Goal: Task Accomplishment & Management: Manage account settings

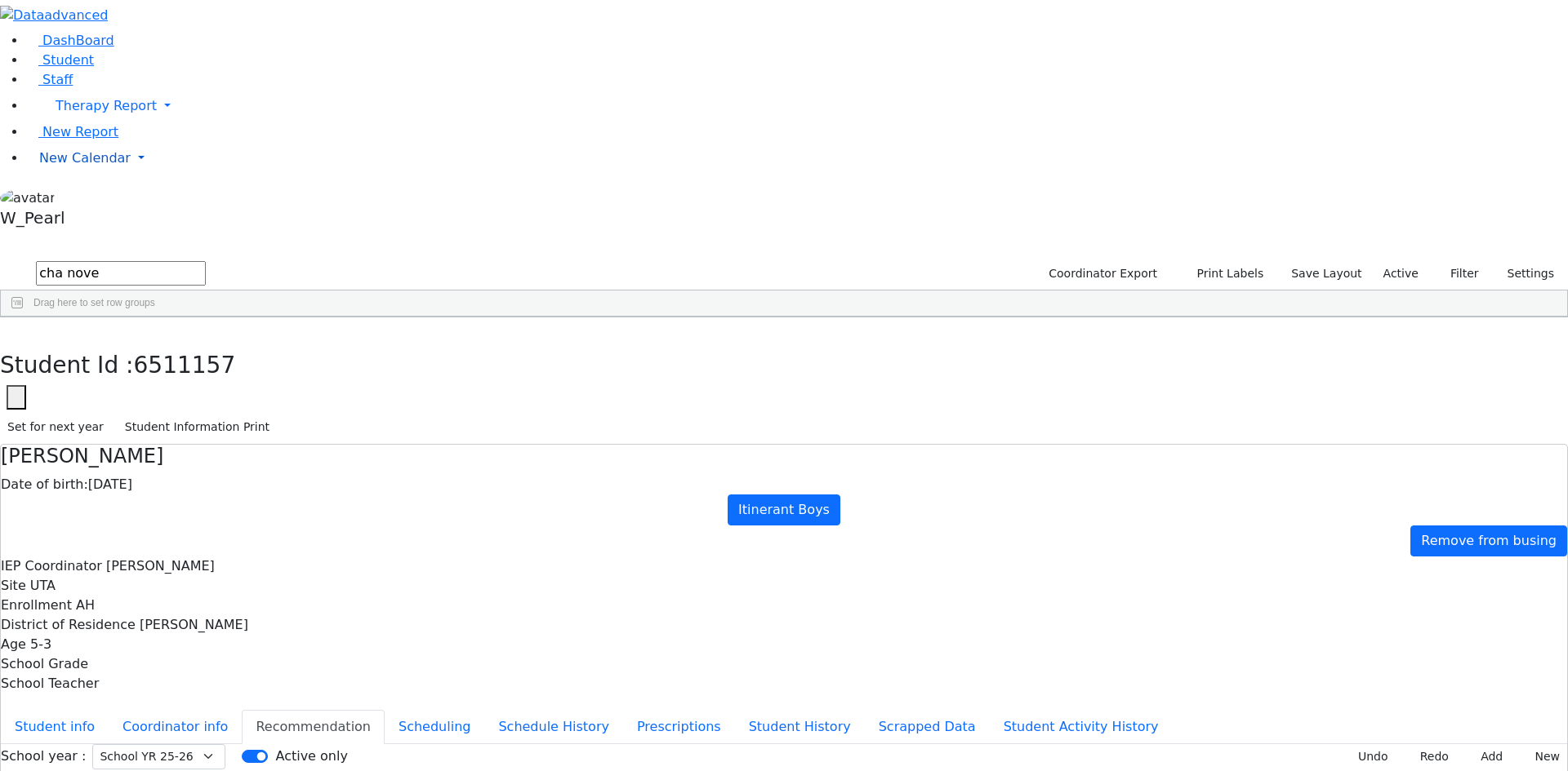
click at [82, 166] on span "New Calendar" at bounding box center [84, 158] width 91 height 15
click at [78, 198] on span "Calendar" at bounding box center [64, 190] width 59 height 15
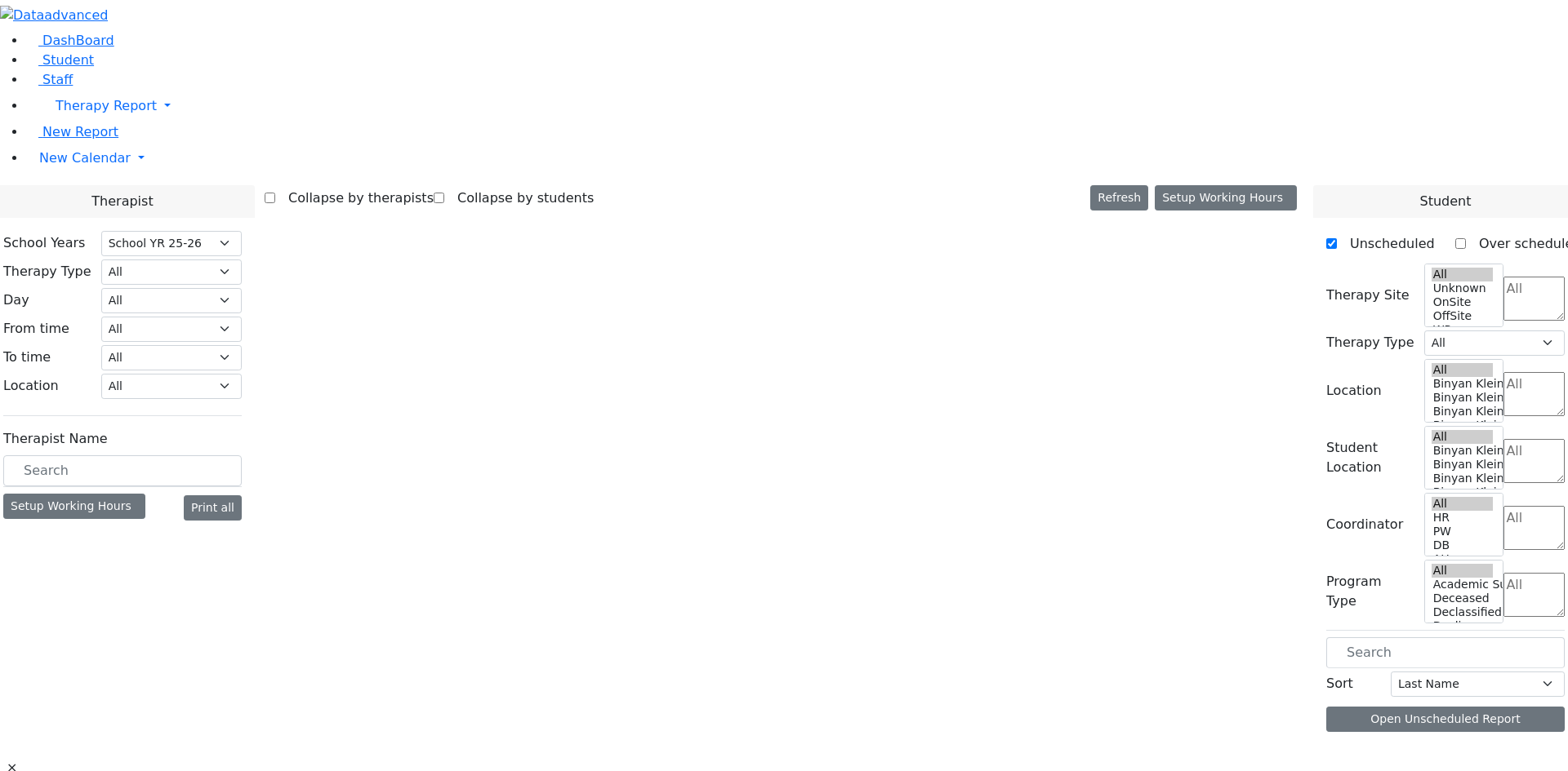
select select "212"
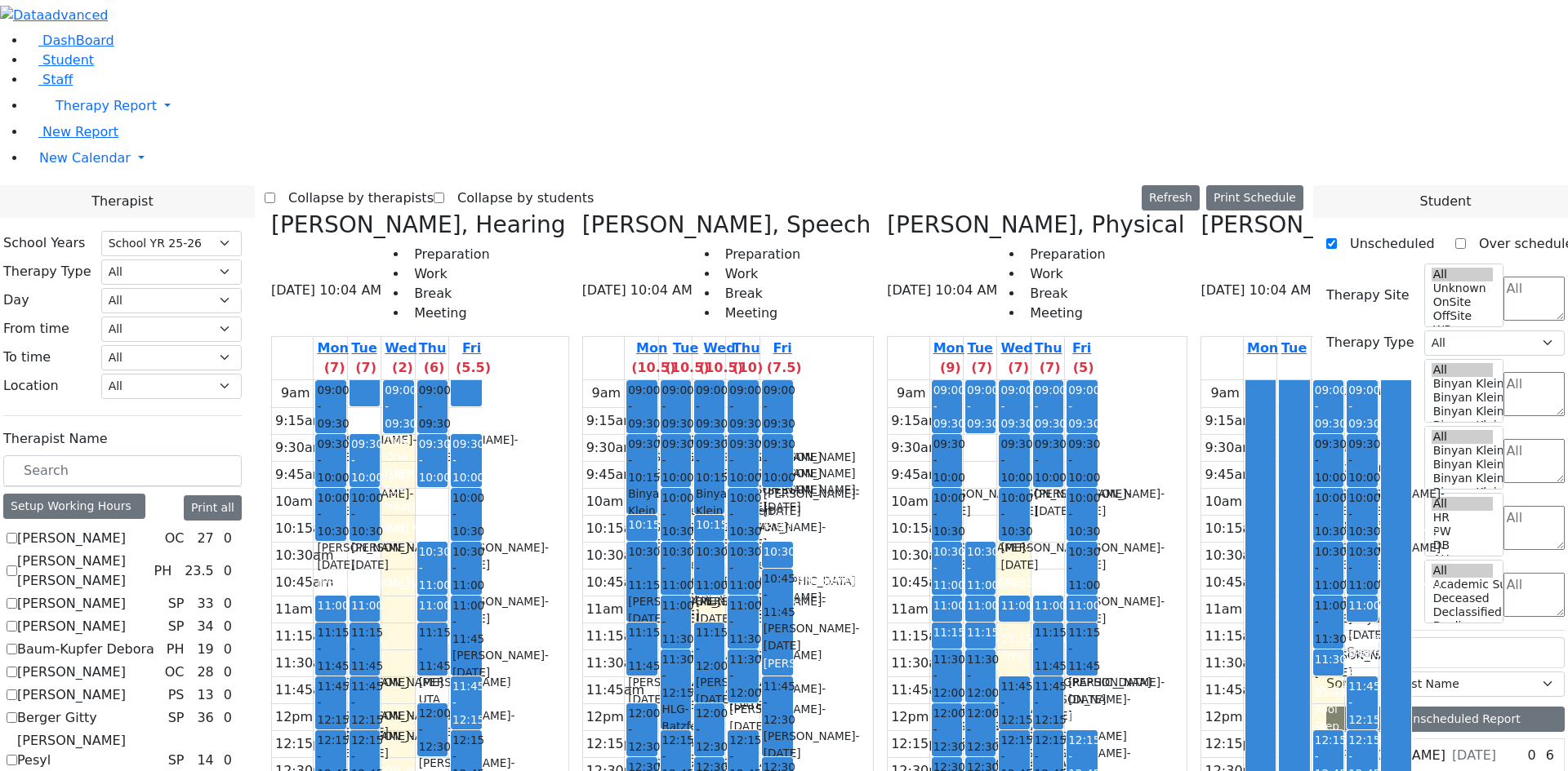
click at [429, 185] on label "Collapse by therapists" at bounding box center [355, 197] width 159 height 26
click at [275, 193] on input "Collapse by therapists" at bounding box center [270, 198] width 11 height 11
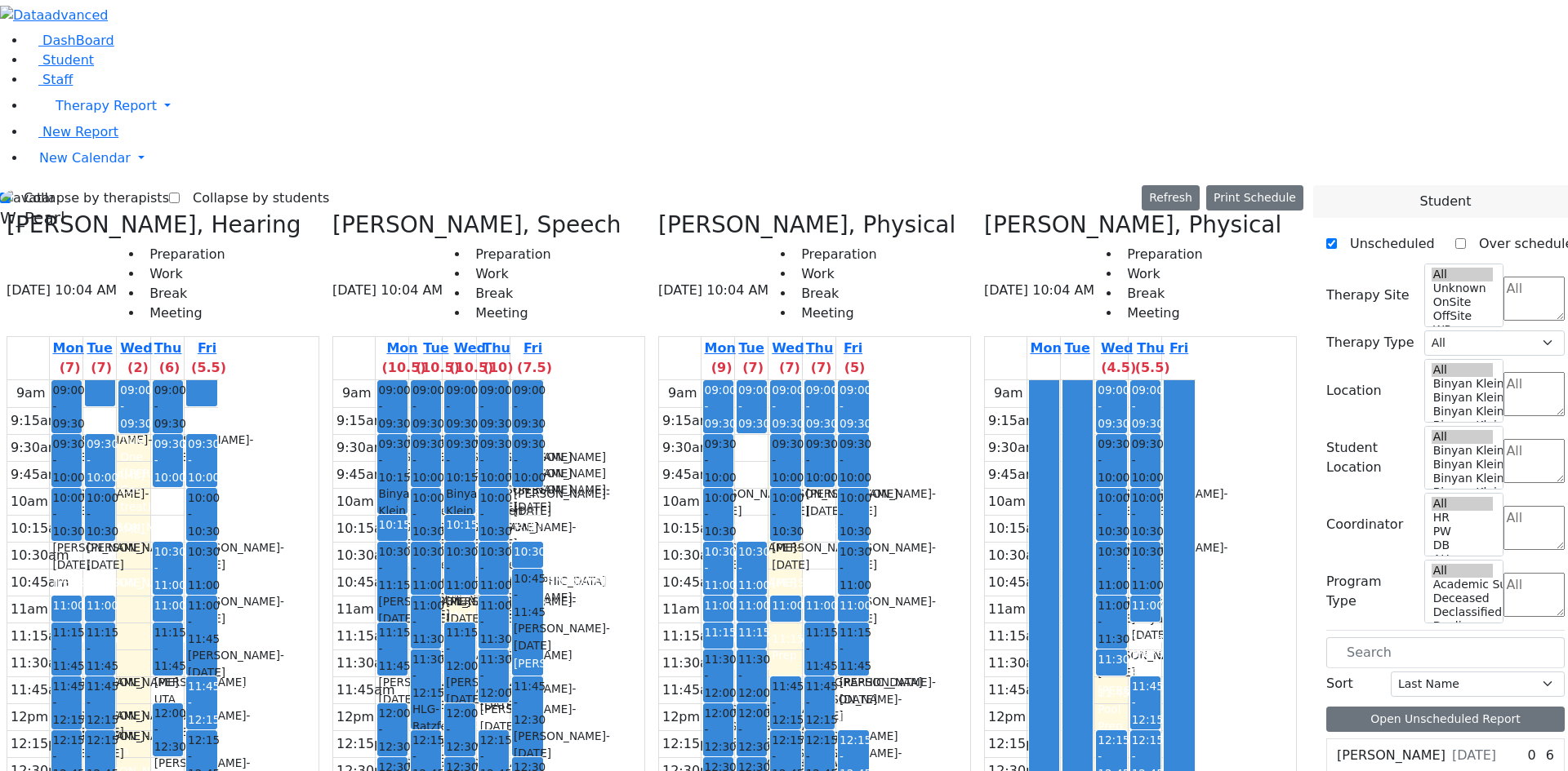
click at [60, 185] on label "Collapse by therapists" at bounding box center [90, 197] width 159 height 26
click at [11, 193] on input "Collapse by therapists" at bounding box center [5, 198] width 11 height 11
checkbox input "false"
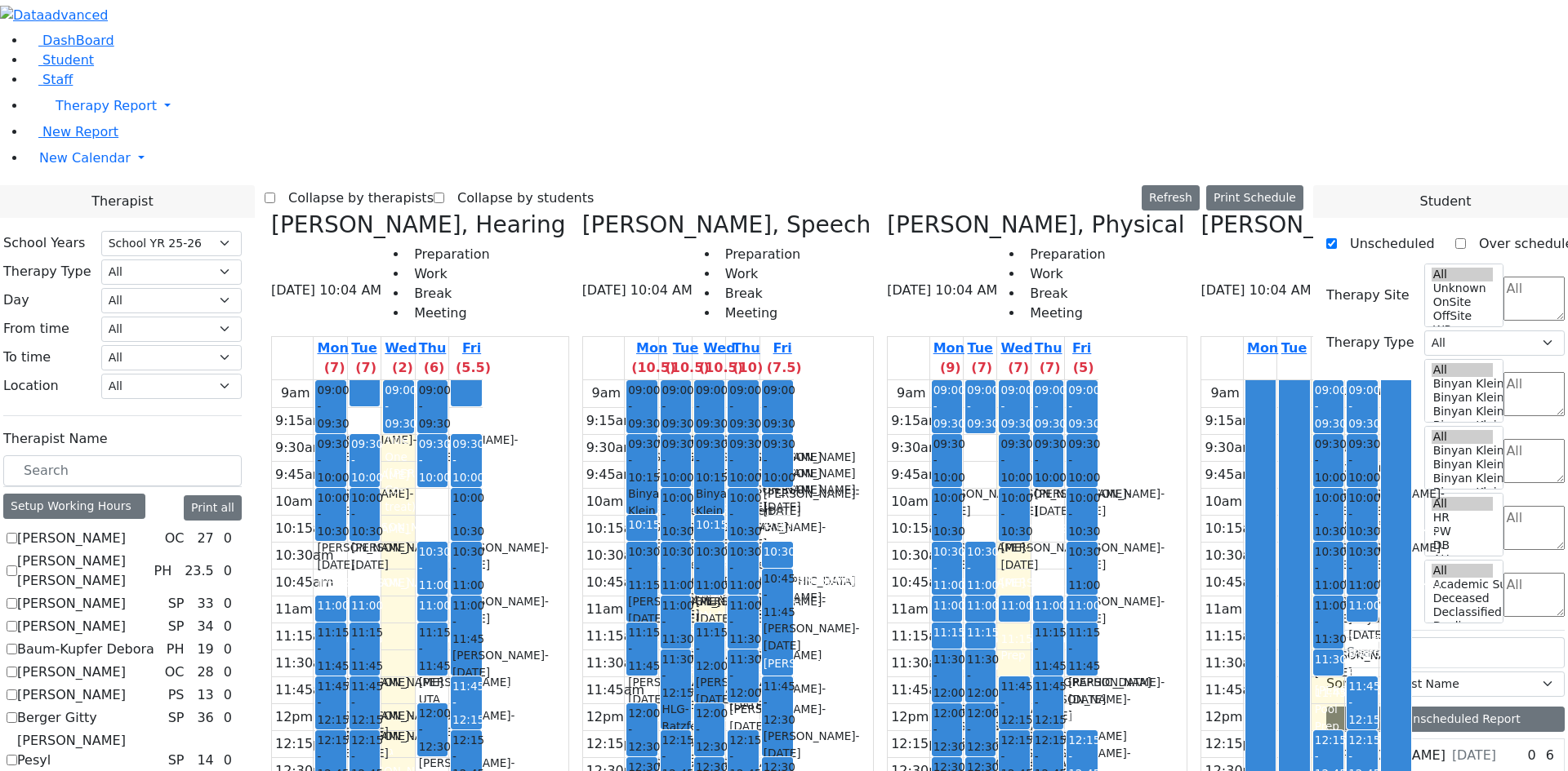
scroll to position [1061, 0]
checkbox input "true"
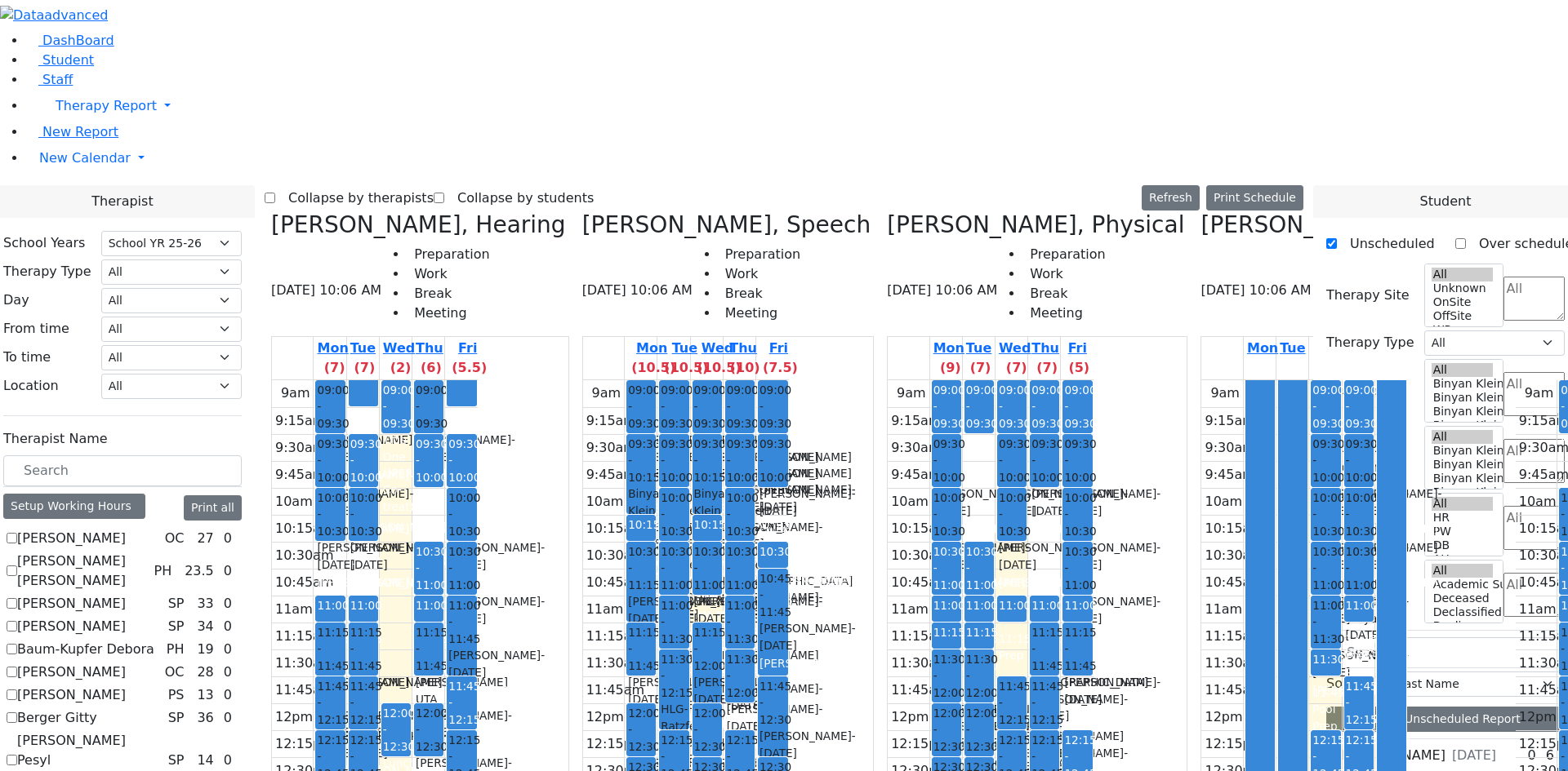
click at [431, 185] on label "Collapse by therapists" at bounding box center [355, 197] width 159 height 26
click at [275, 193] on input "Collapse by therapists" at bounding box center [270, 198] width 11 height 11
checkbox input "true"
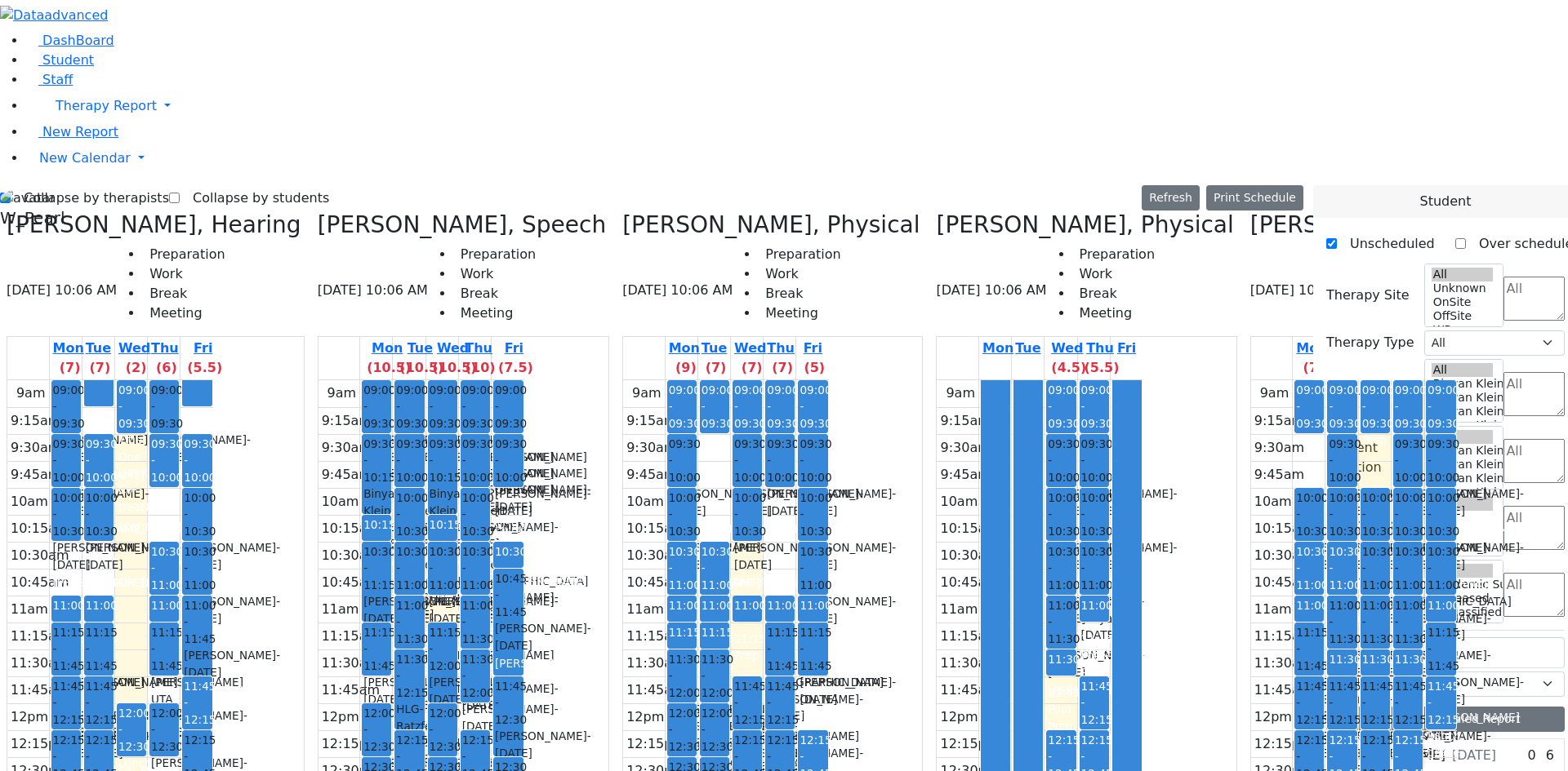
click at [1250, 211] on icon at bounding box center [1250, 225] width 0 height 27
checkbox input "false"
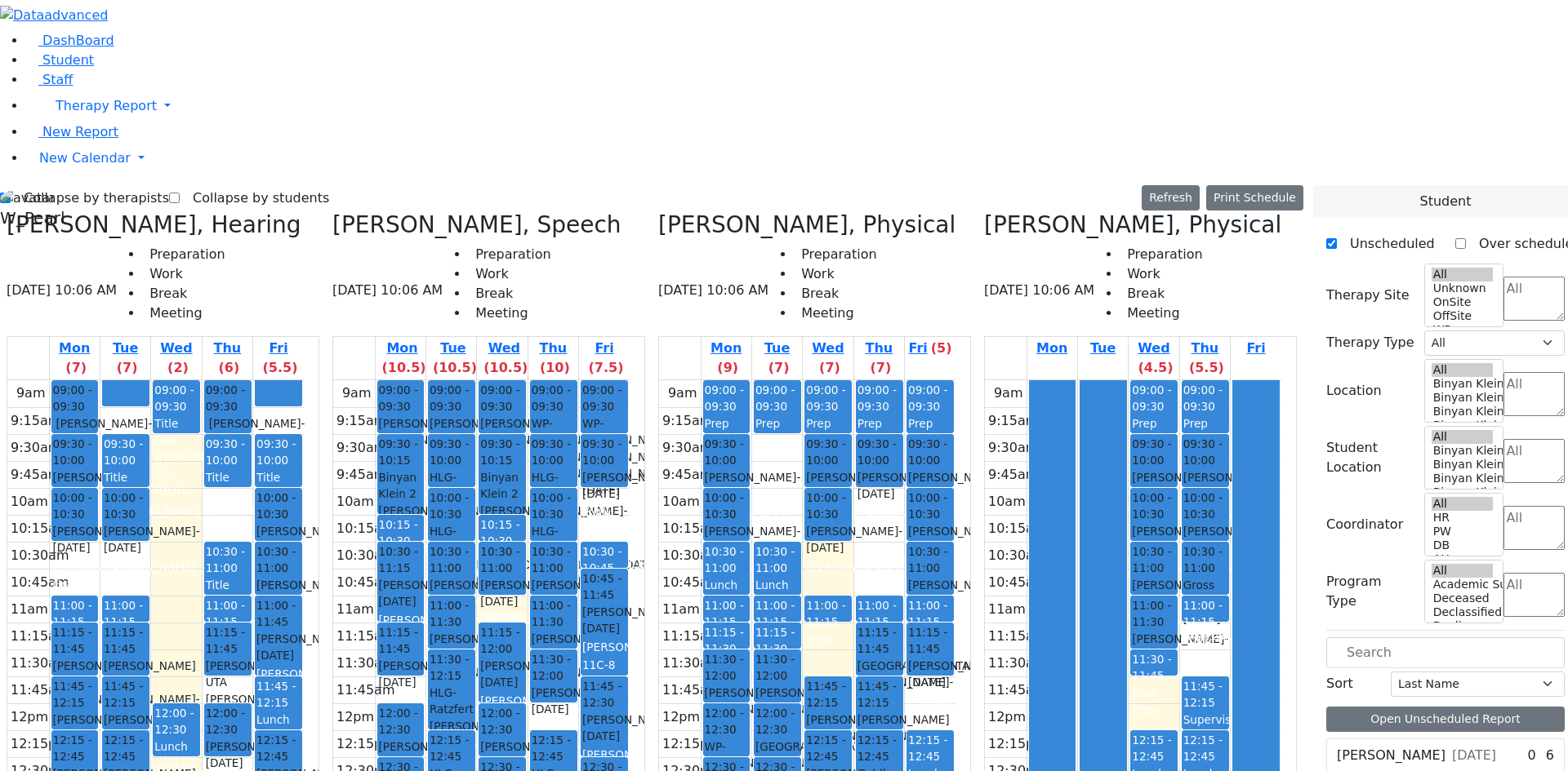
click at [68, 185] on label "Collapse by therapists" at bounding box center [90, 197] width 159 height 26
click at [11, 193] on input "Collapse by therapists" at bounding box center [5, 198] width 11 height 11
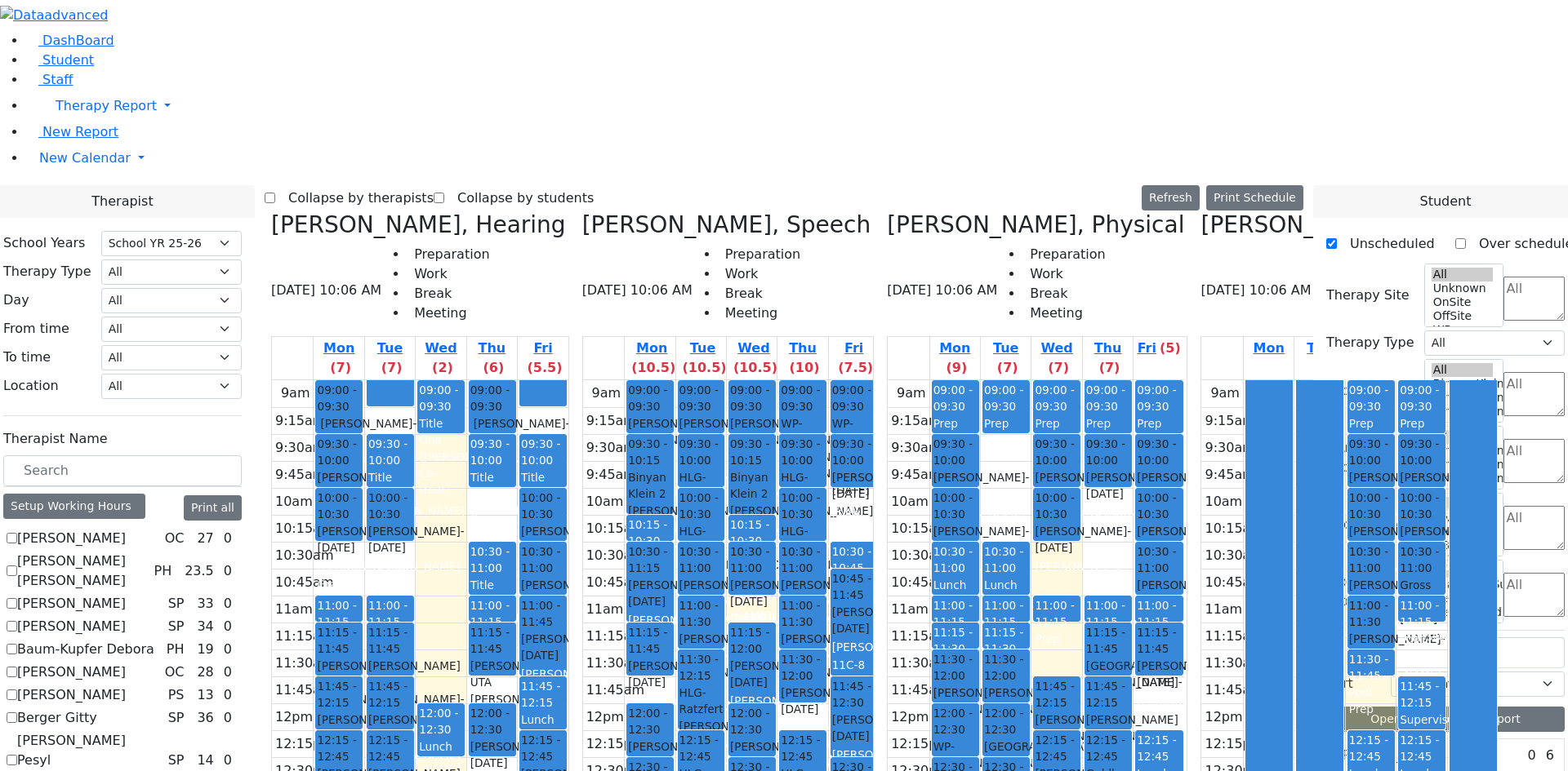
click at [426, 185] on label "Collapse by therapists" at bounding box center [355, 197] width 159 height 26
click at [275, 193] on input "Collapse by therapists" at bounding box center [270, 198] width 11 height 11
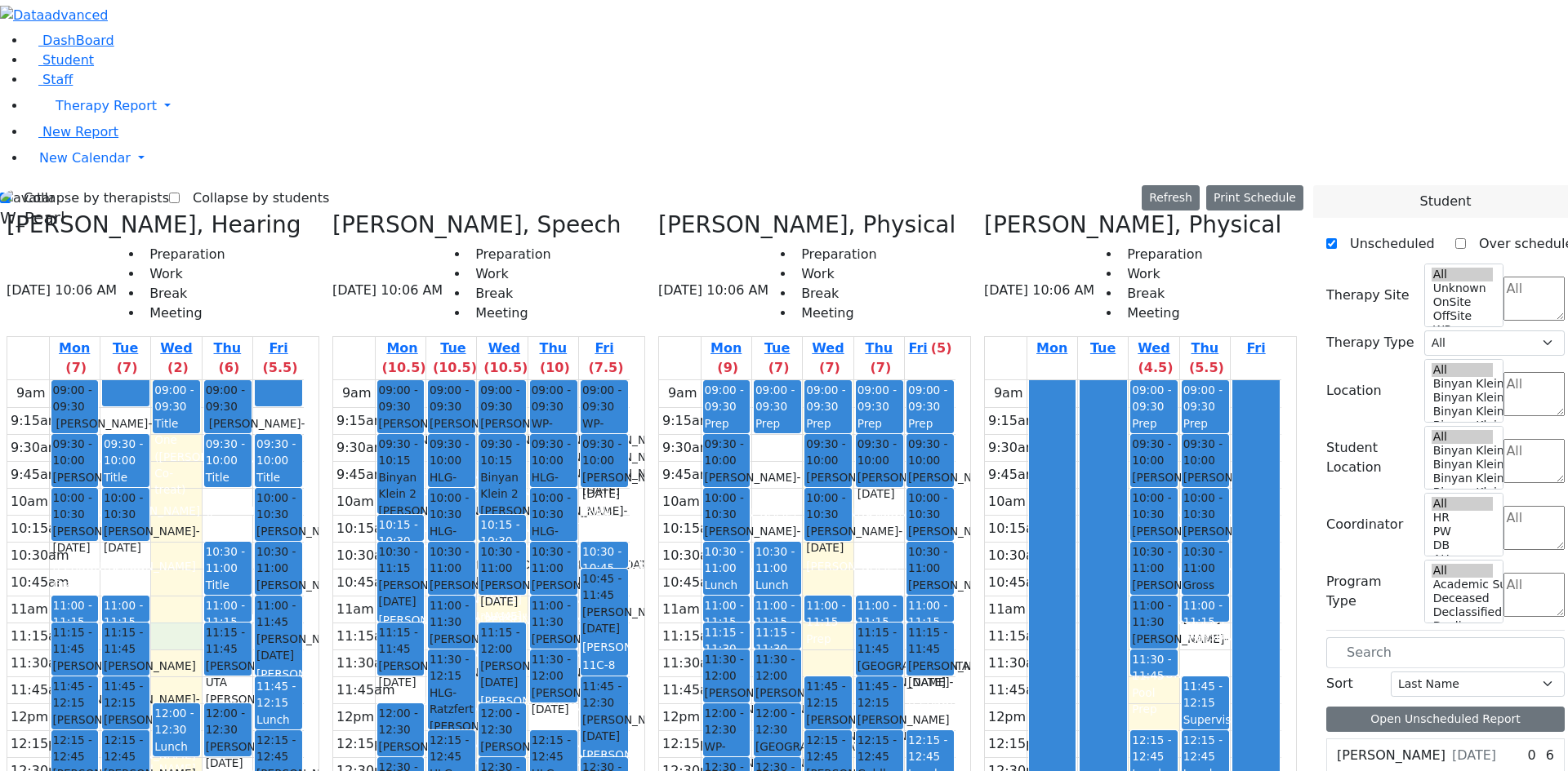
drag, startPoint x: 236, startPoint y: 311, endPoint x: 237, endPoint y: 407, distance: 96.0
drag, startPoint x: 294, startPoint y: 519, endPoint x: 295, endPoint y: 534, distance: 15.0
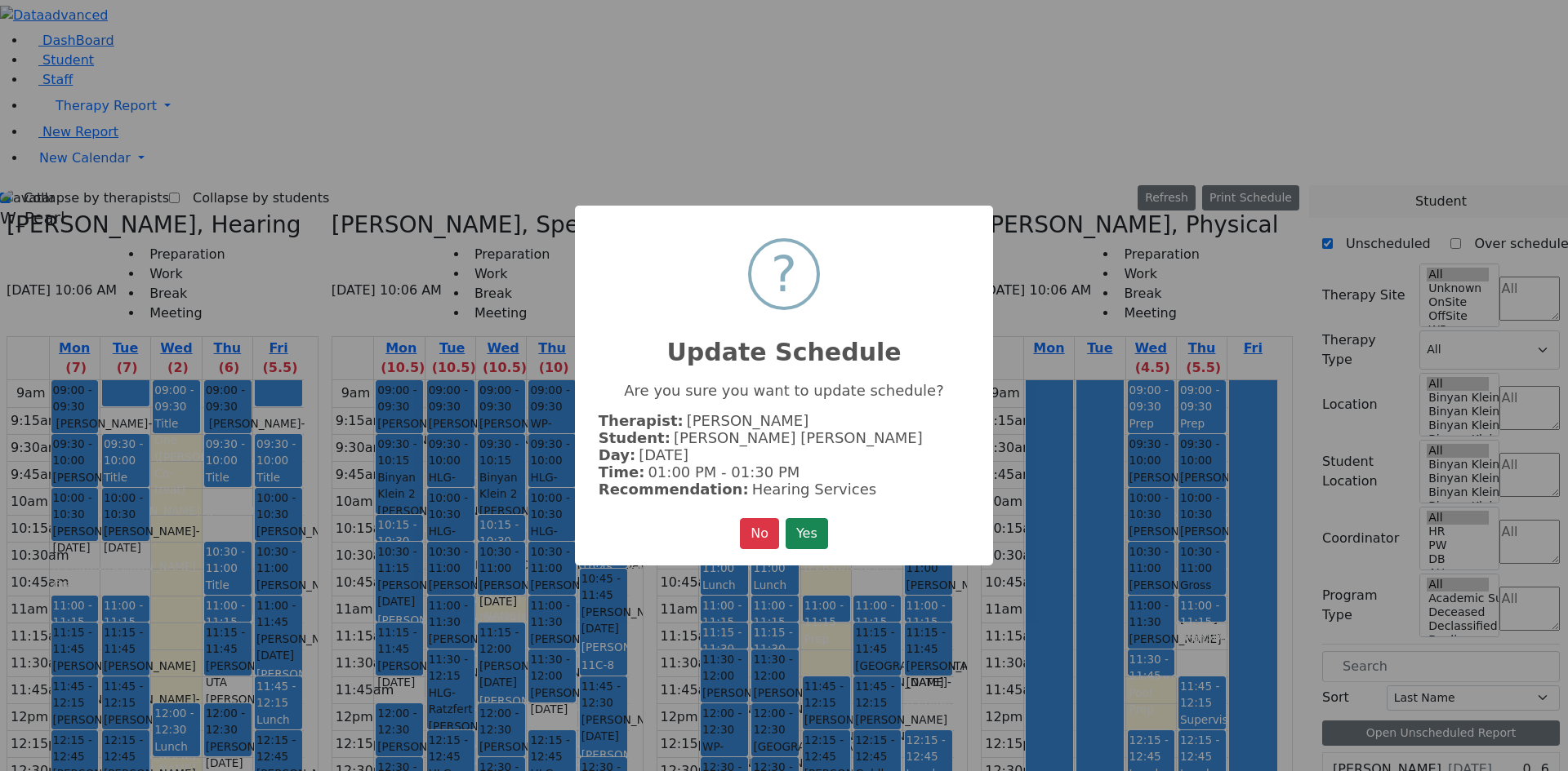
drag, startPoint x: 815, startPoint y: 522, endPoint x: 760, endPoint y: 503, distance: 58.2
click at [814, 522] on button "Yes" at bounding box center [807, 534] width 42 height 31
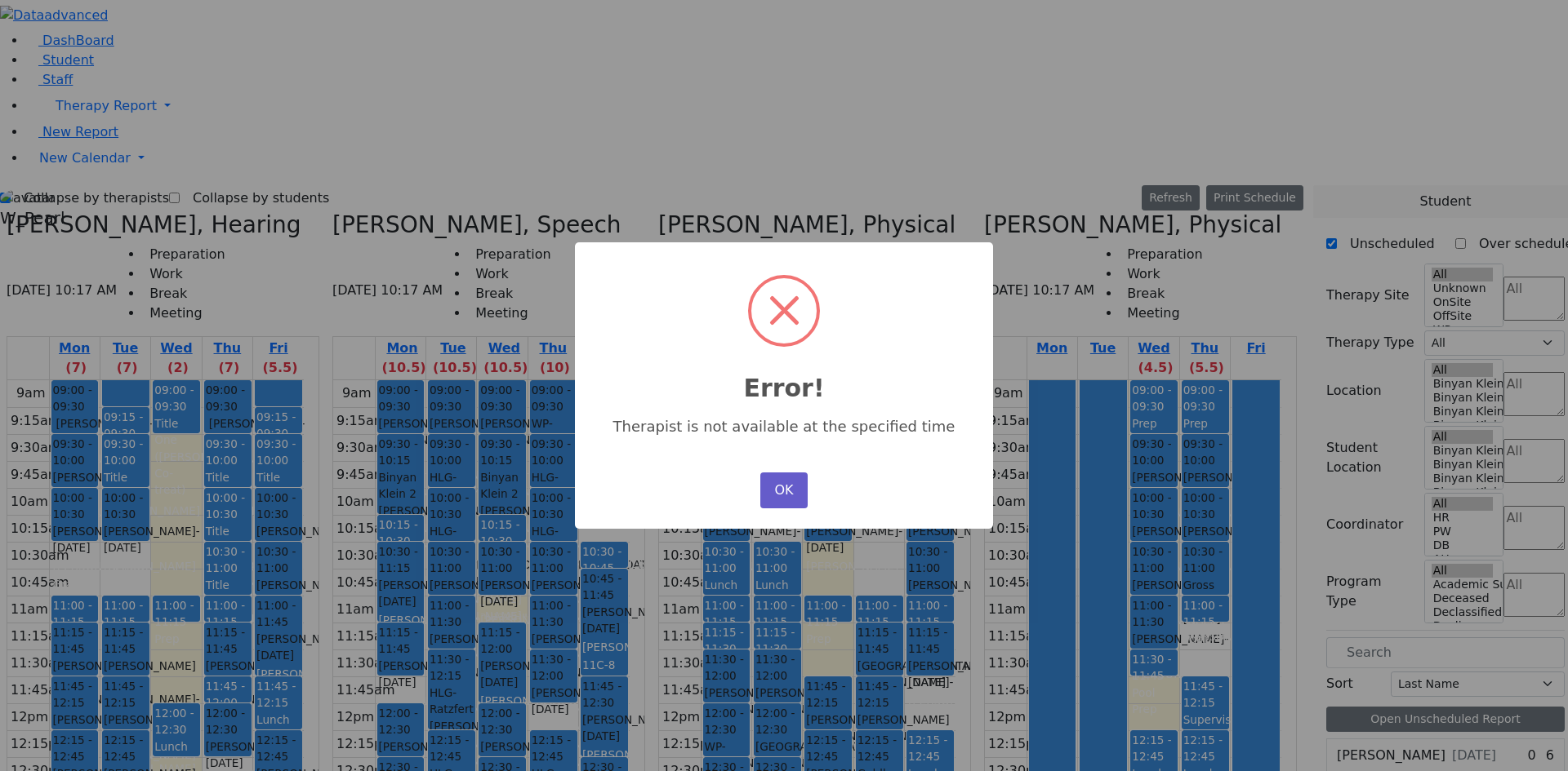
click at [782, 481] on button "OK" at bounding box center [784, 491] width 47 height 36
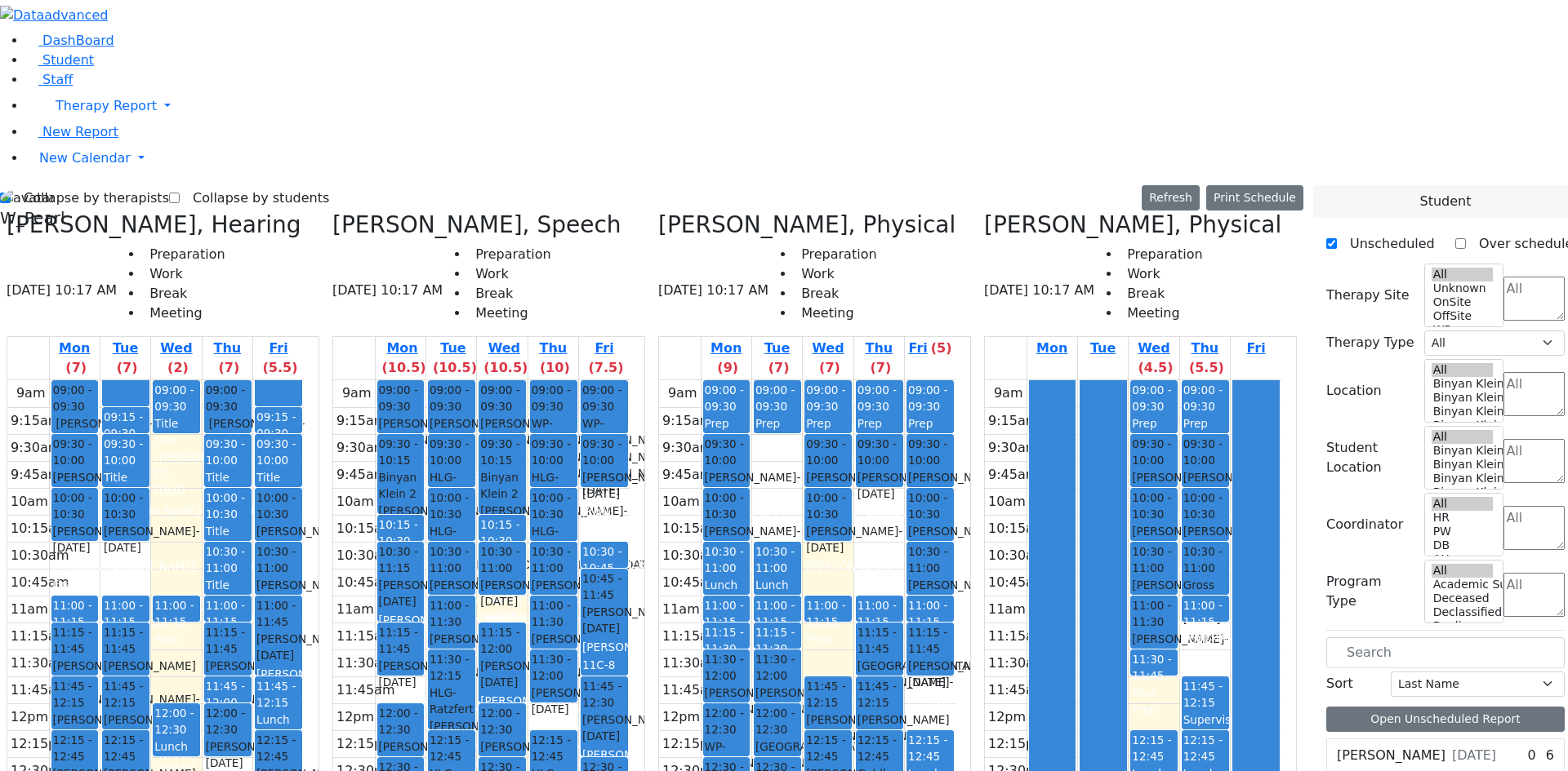
click at [60, 185] on label "Collapse by therapists" at bounding box center [90, 197] width 159 height 26
click at [11, 193] on input "Collapse by therapists" at bounding box center [5, 198] width 11 height 11
checkbox input "false"
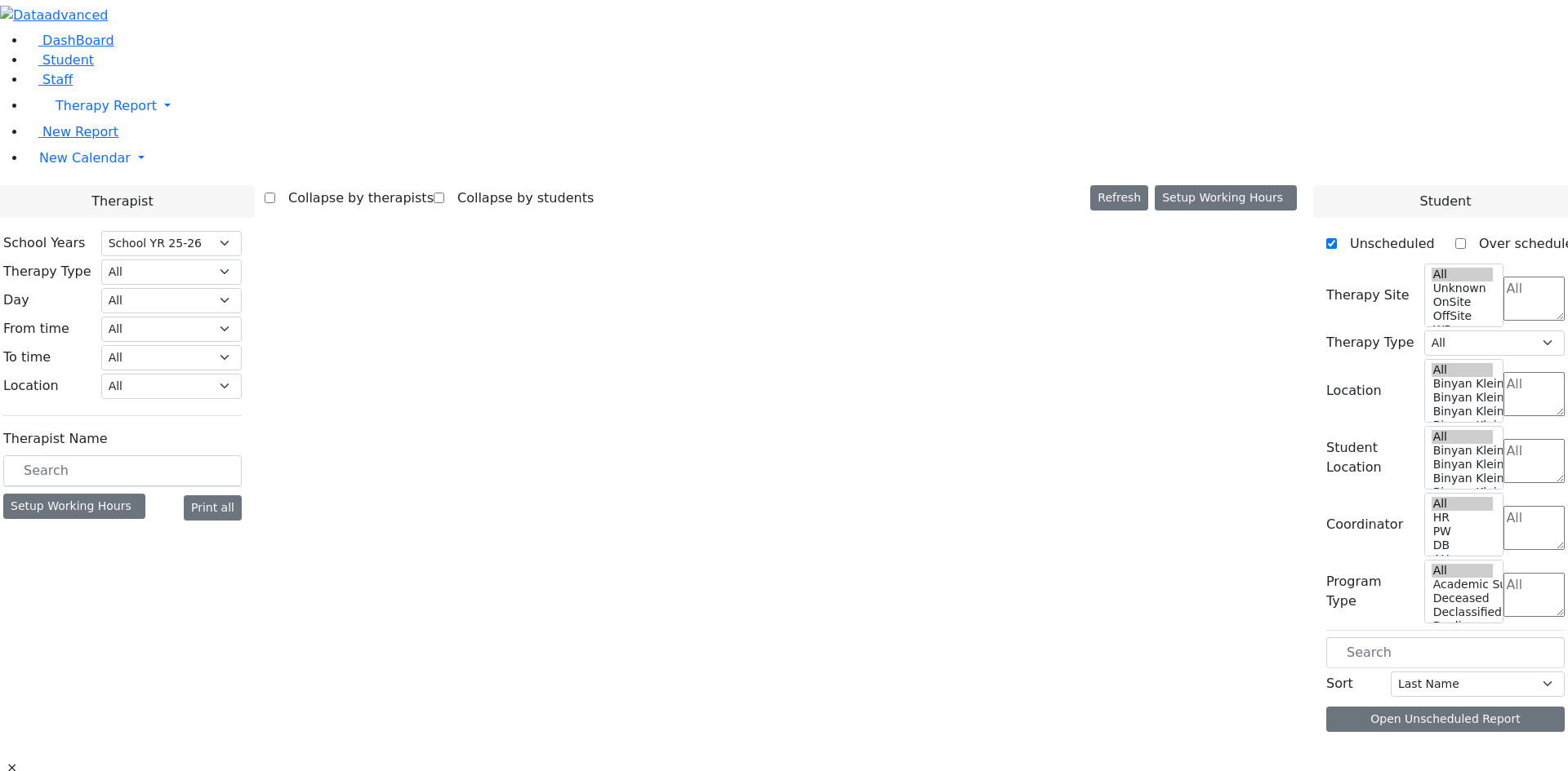
select select "212"
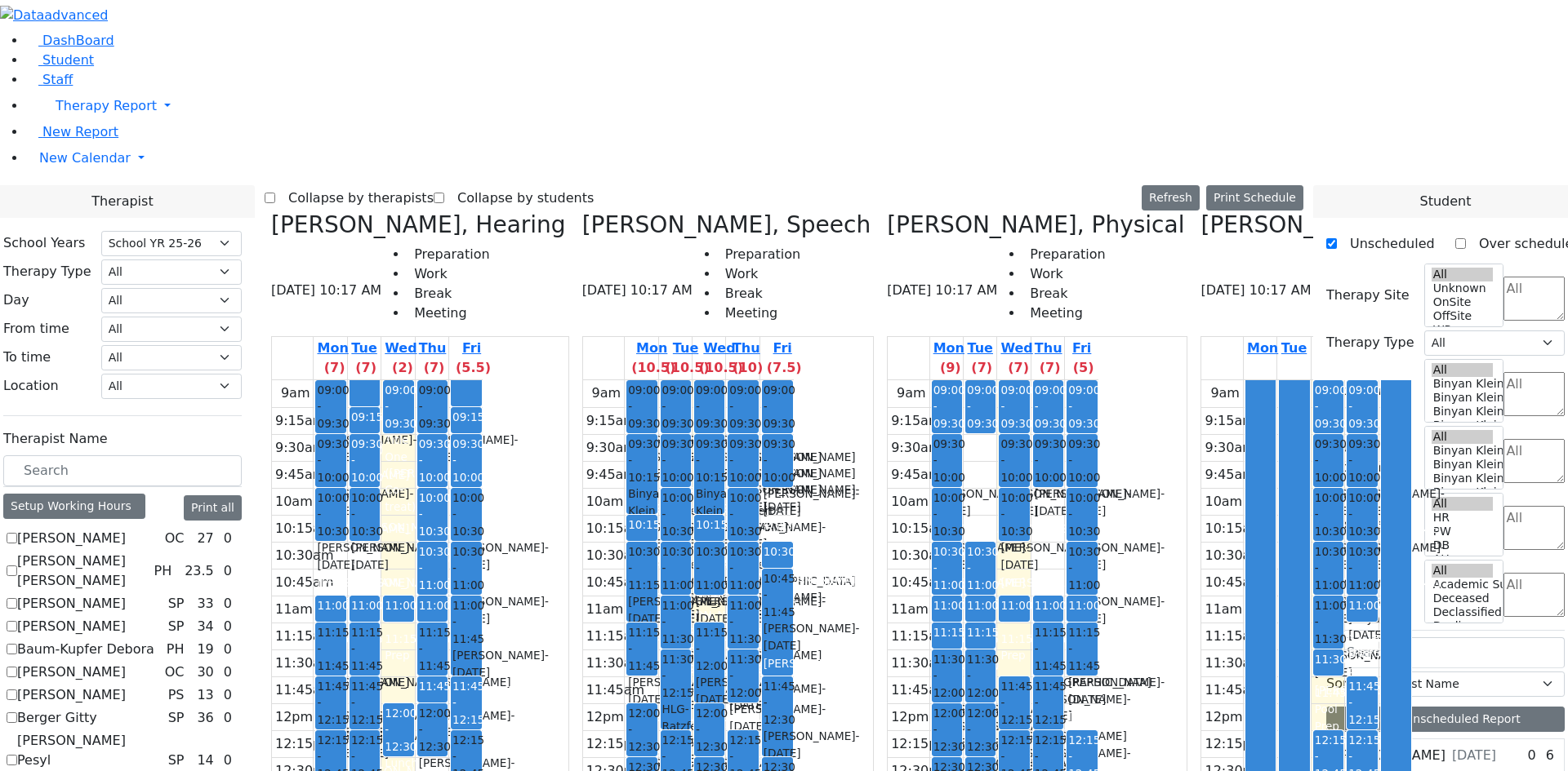
click at [427, 185] on label "Collapse by therapists" at bounding box center [355, 197] width 159 height 26
click at [275, 193] on input "Collapse by therapists" at bounding box center [270, 198] width 11 height 11
checkbox input "true"
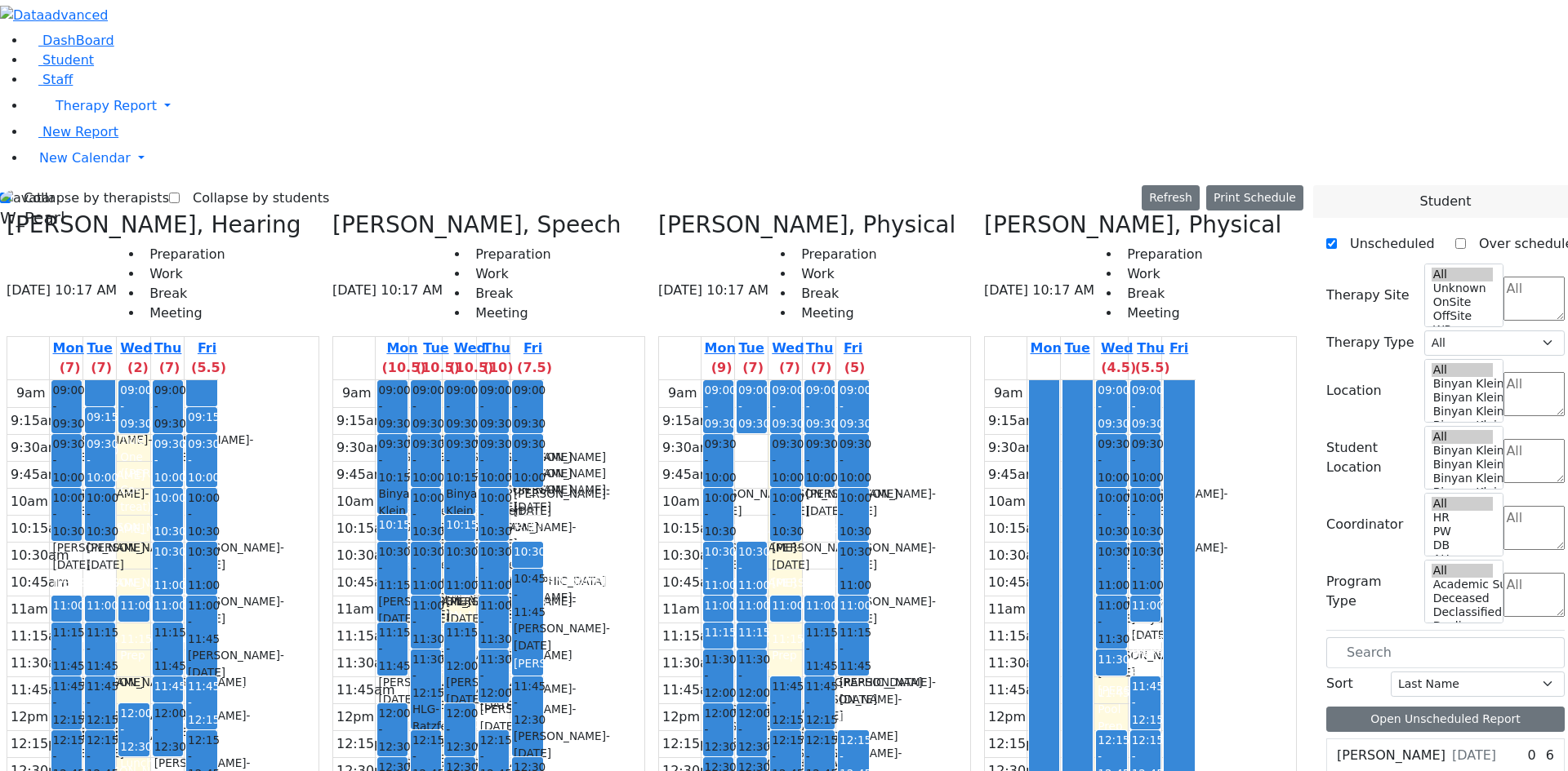
drag, startPoint x: 281, startPoint y: 564, endPoint x: 294, endPoint y: 477, distance: 88.0
click at [218, 477] on div "9am 9:15am 9:30am 9:45am 10am 10:15am 10:30am 10:45am 11am 11:15am 11:30am 11:4…" at bounding box center [113, 717] width 211 height 674
click at [201, 185] on label "Collapse by students" at bounding box center [254, 197] width 150 height 26
click at [180, 193] on input "Collapse by students" at bounding box center [174, 198] width 11 height 11
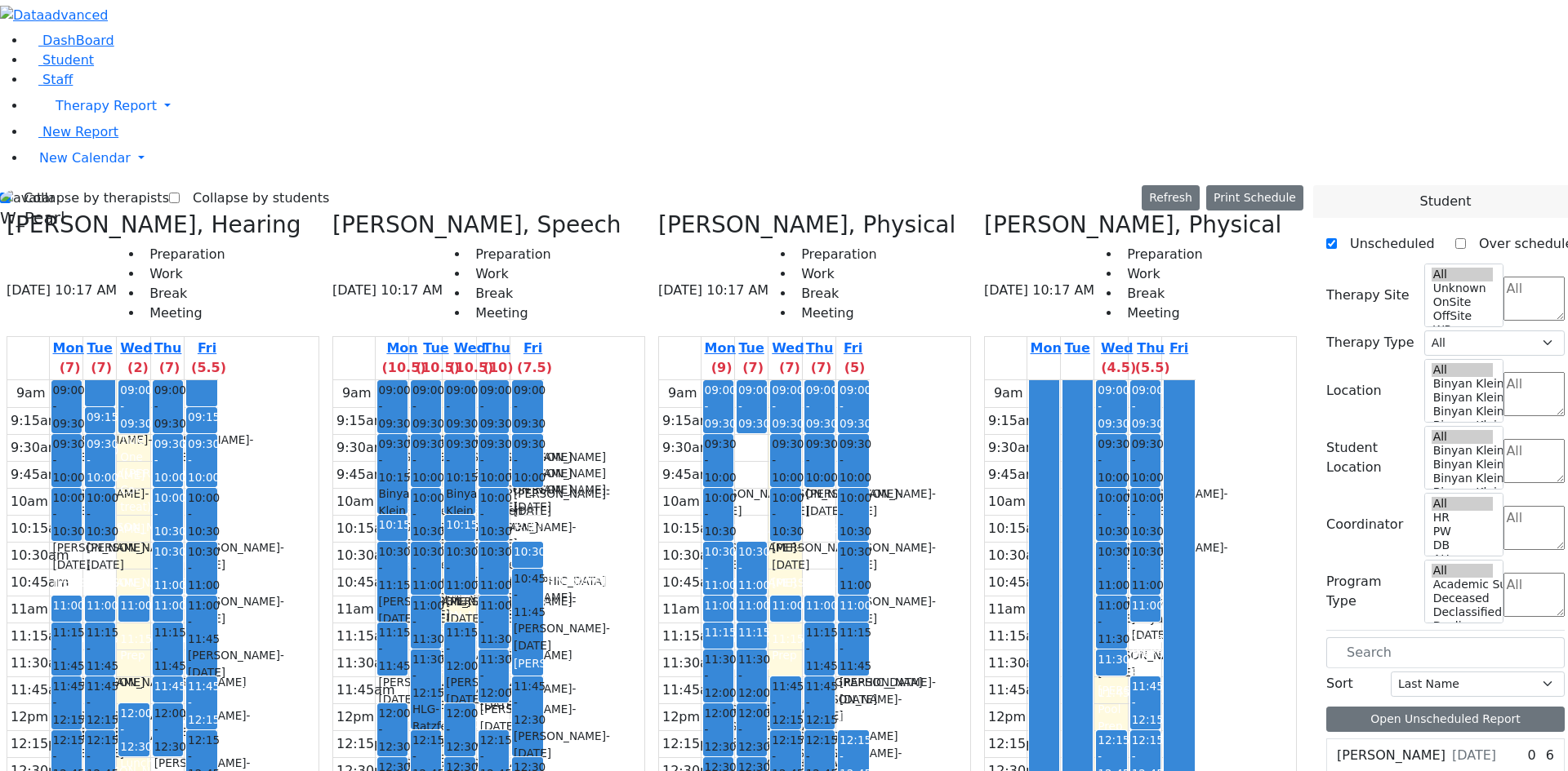
checkbox input "true"
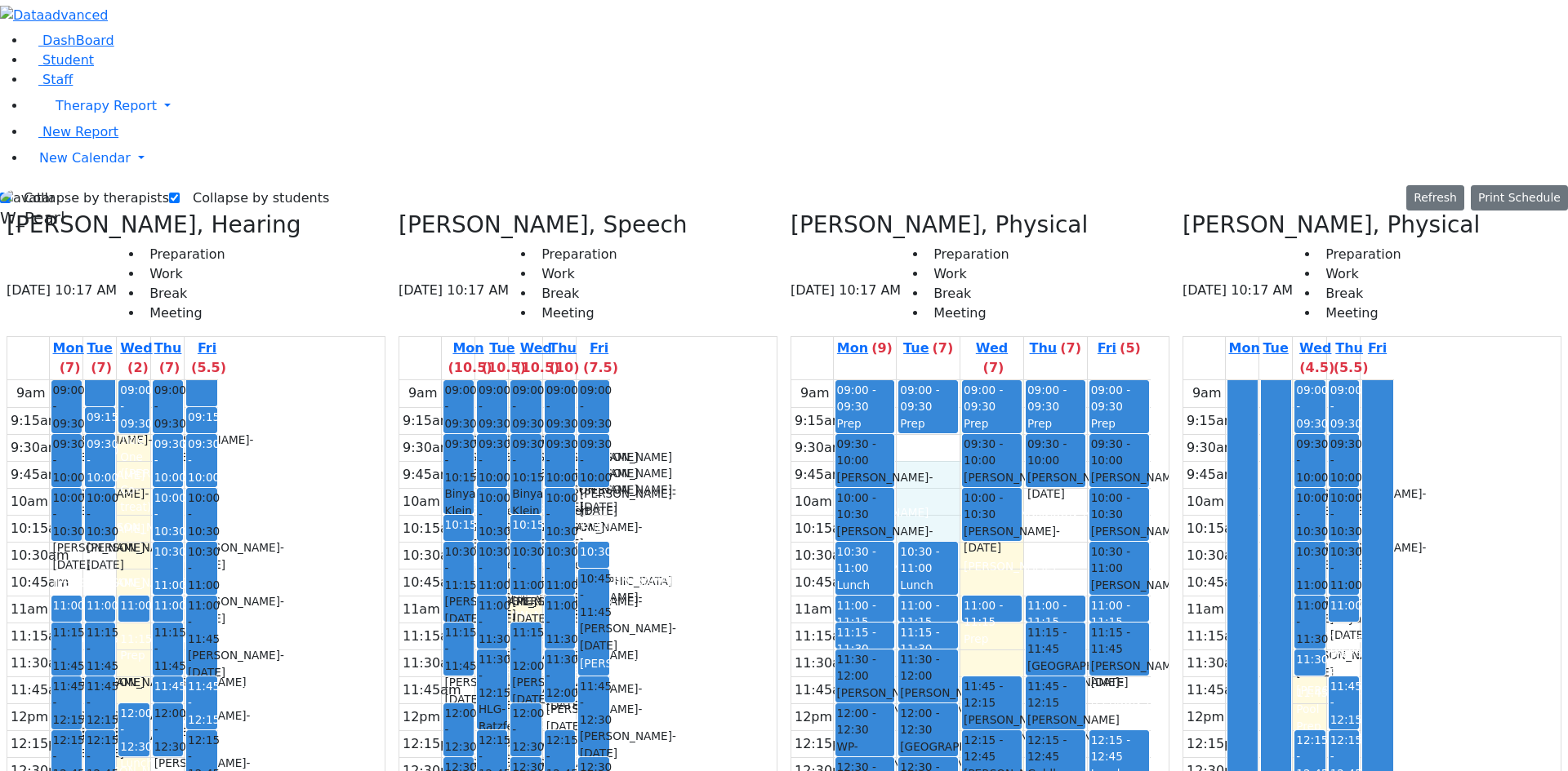
click at [957, 381] on div "9am 9:15am 9:30am 9:45am 10am 10:15am 10:30am 10:45am 11am 11:15am 11:30am 11:4…" at bounding box center [971, 703] width 359 height 647
drag, startPoint x: 951, startPoint y: 240, endPoint x: 945, endPoint y: 204, distance: 36.5
click at [945, 381] on div "9am 9:15am 9:30am 9:45am 10am 10:15am 10:30am 10:45am 11am 11:15am 11:30am 11:4…" at bounding box center [971, 703] width 359 height 647
drag, startPoint x: 332, startPoint y: 558, endPoint x: 341, endPoint y: 480, distance: 78.5
click at [218, 480] on div "9am 9:15am 9:30am 9:45am 10am 10:15am 10:30am 10:45am 11am 11:15am 11:30am 11:4…" at bounding box center [113, 717] width 211 height 674
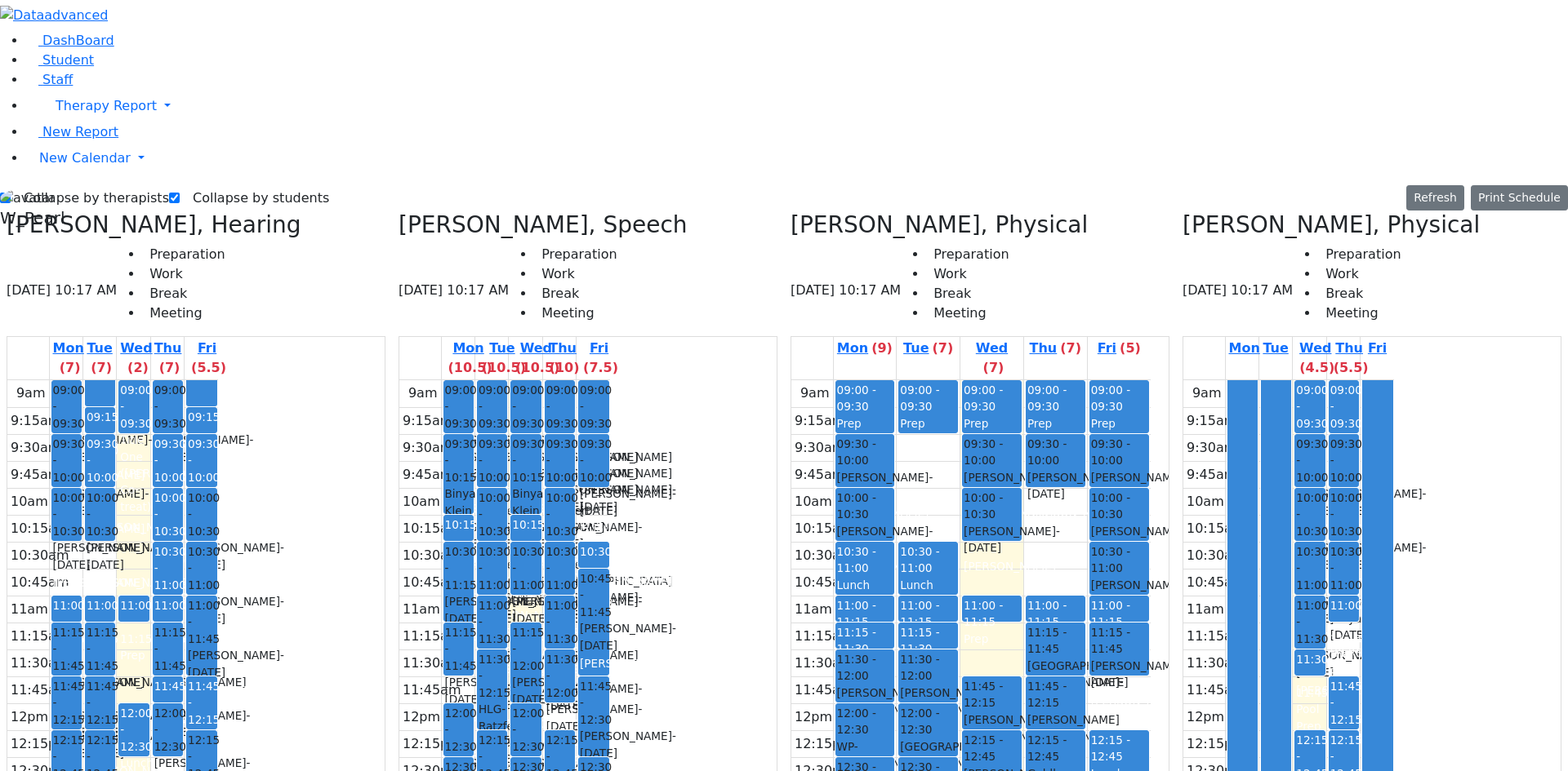
drag, startPoint x: 320, startPoint y: 560, endPoint x: 320, endPoint y: 507, distance: 53.0
click at [183, 381] on div "09:00 - 09:30 [PERSON_NAME] - [DATE] [PERSON_NAME] 09:30 - 10:00 Title One ([PE…" at bounding box center [167, 381] width 30 height 0
drag, startPoint x: 325, startPoint y: 560, endPoint x: 319, endPoint y: 482, distance: 78.2
click at [218, 482] on div "9am 9:15am 9:30am 9:45am 10am 10:15am 10:30am 10:45am 11am 11:15am 11:30am 11:4…" at bounding box center [113, 717] width 211 height 674
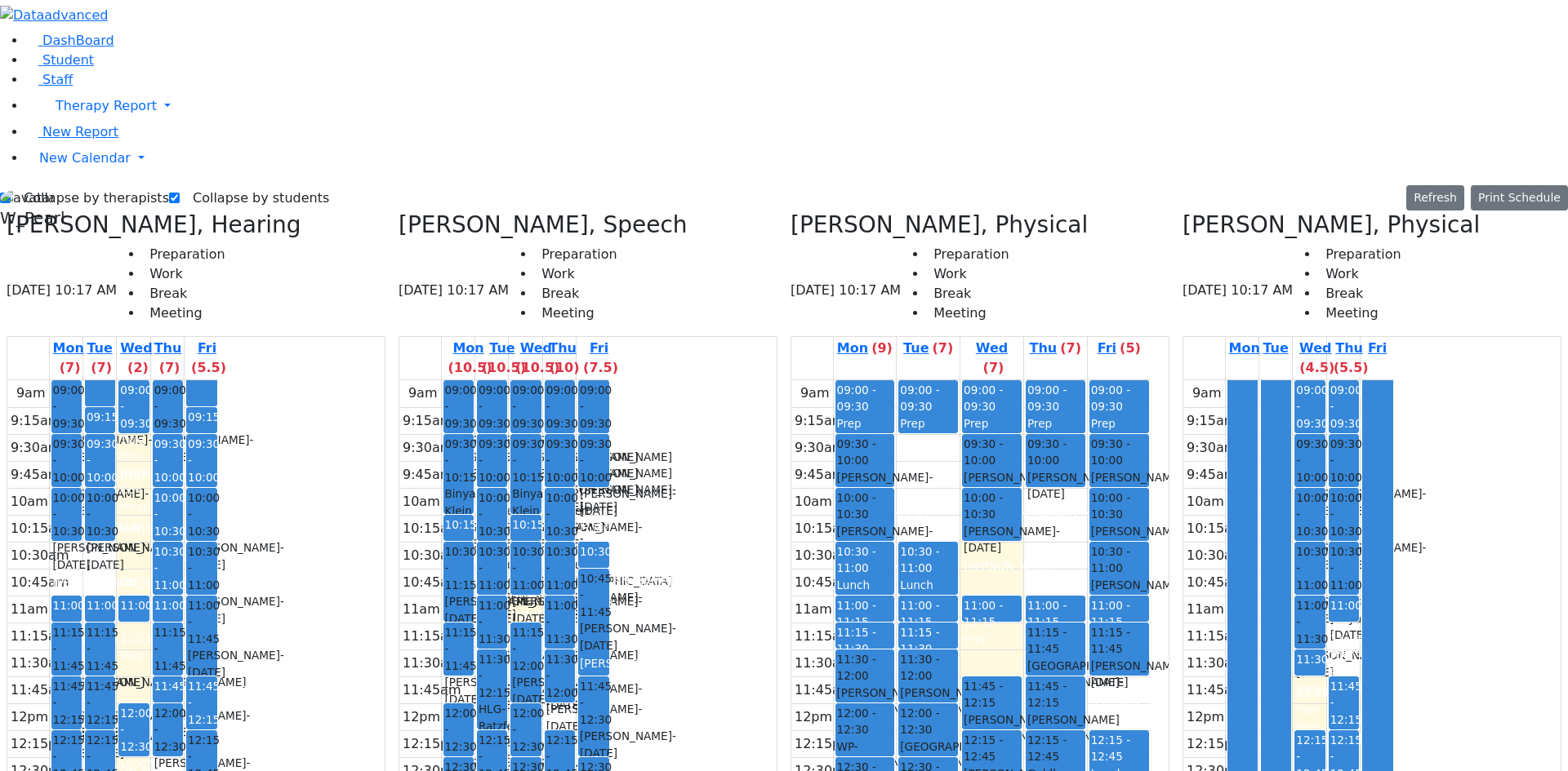
drag, startPoint x: 335, startPoint y: 556, endPoint x: 336, endPoint y: 564, distance: 8.1
drag, startPoint x: 332, startPoint y: 560, endPoint x: 330, endPoint y: 578, distance: 18.1
drag, startPoint x: 327, startPoint y: 562, endPoint x: 326, endPoint y: 597, distance: 35.0
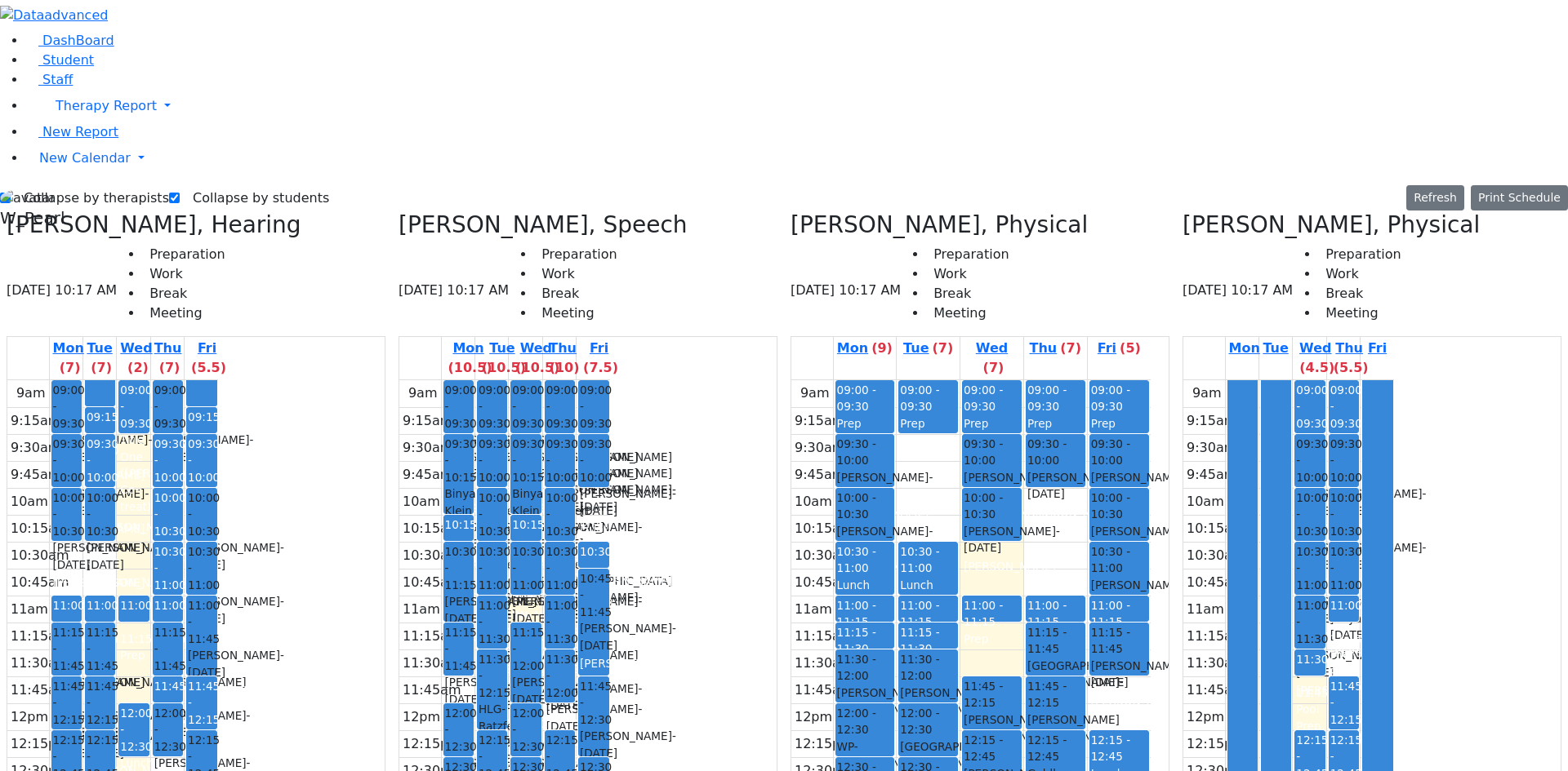
click at [218, 597] on div "9am 9:15am 9:30am 9:45am 10am 10:15am 10:30am 10:45am 11am 11:15am 11:30am 11:4…" at bounding box center [113, 717] width 211 height 674
click at [364, 583] on button "Delete Selected Schedule" at bounding box center [417, 582] width 161 height 25
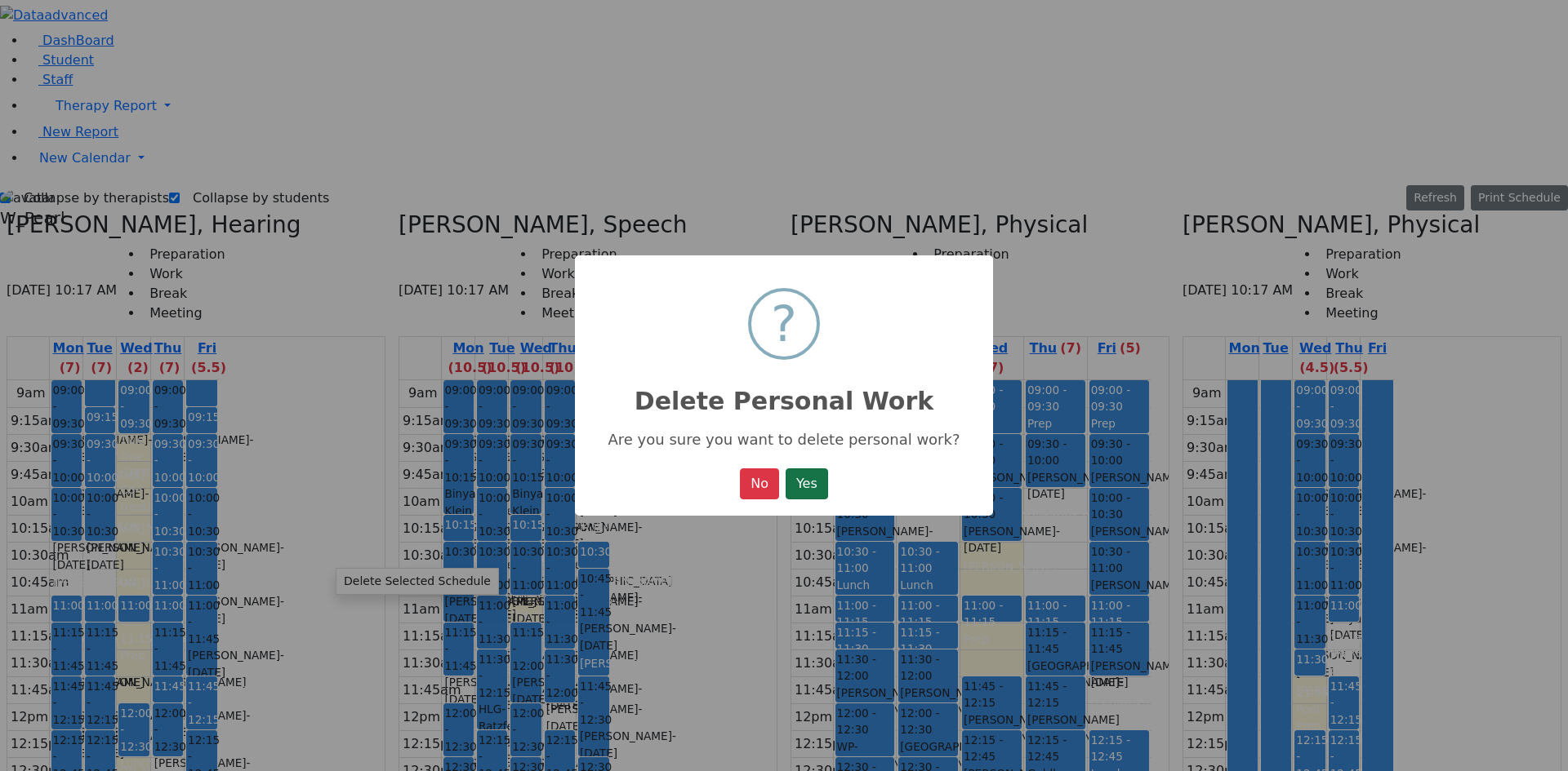
click at [806, 494] on button "Yes" at bounding box center [807, 484] width 42 height 31
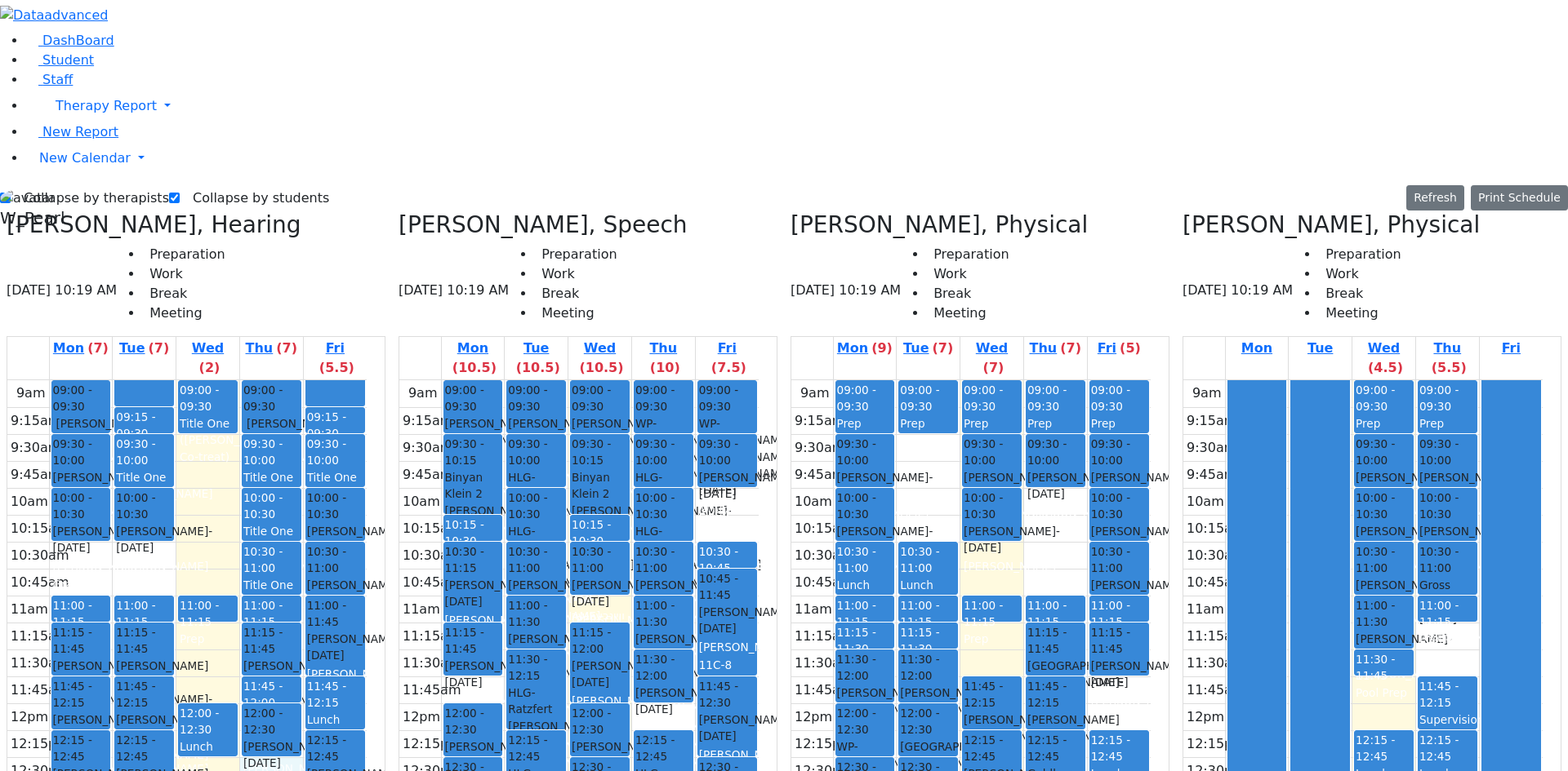
click at [339, 482] on div "9am 9:15am 9:30am 9:45am 10am 10:15am 10:30am 10:45am 11am 11:15am 11:30am 11:4…" at bounding box center [187, 717] width 359 height 674
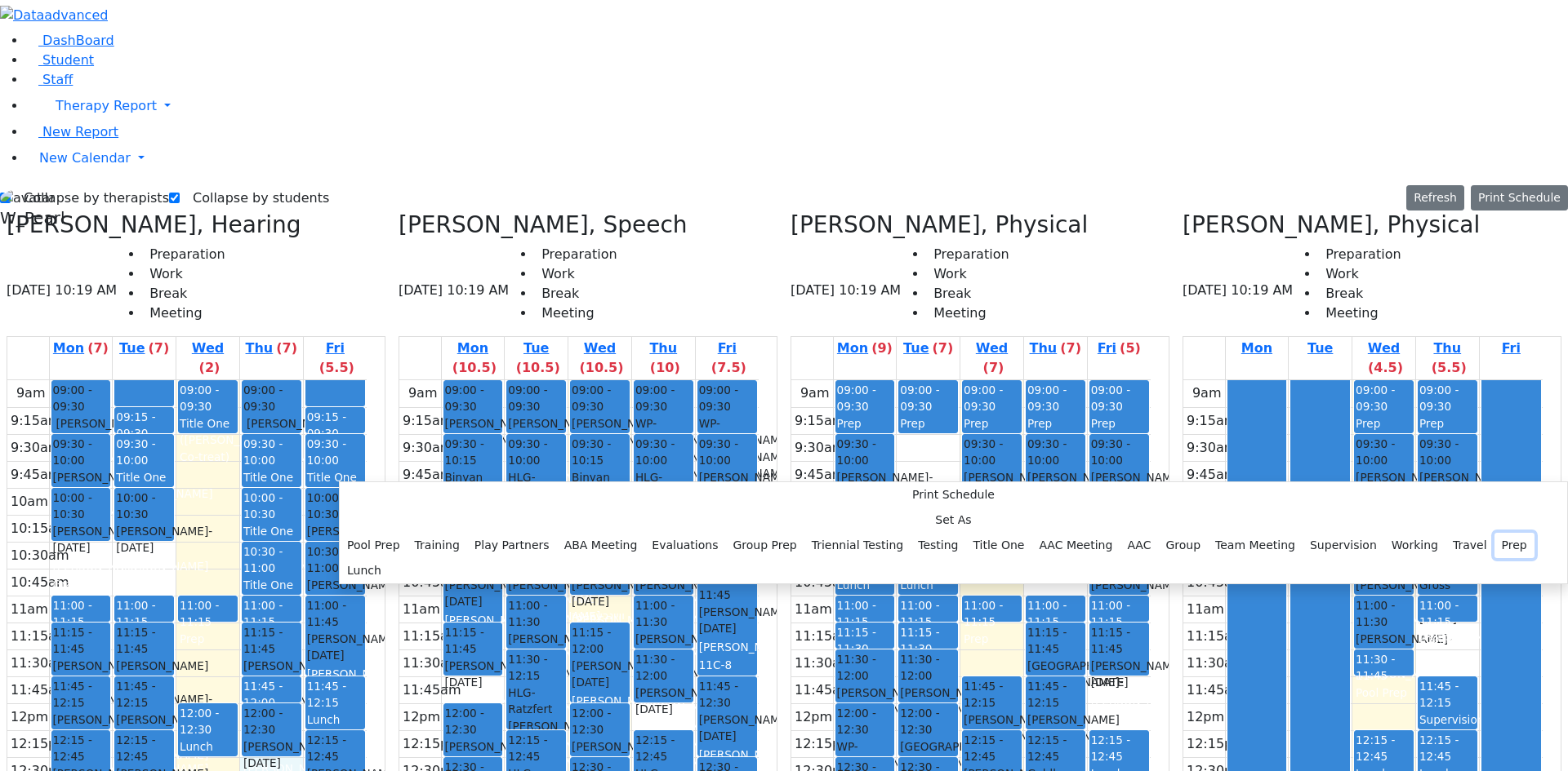
click at [1494, 533] on button "Prep" at bounding box center [1514, 546] width 40 height 25
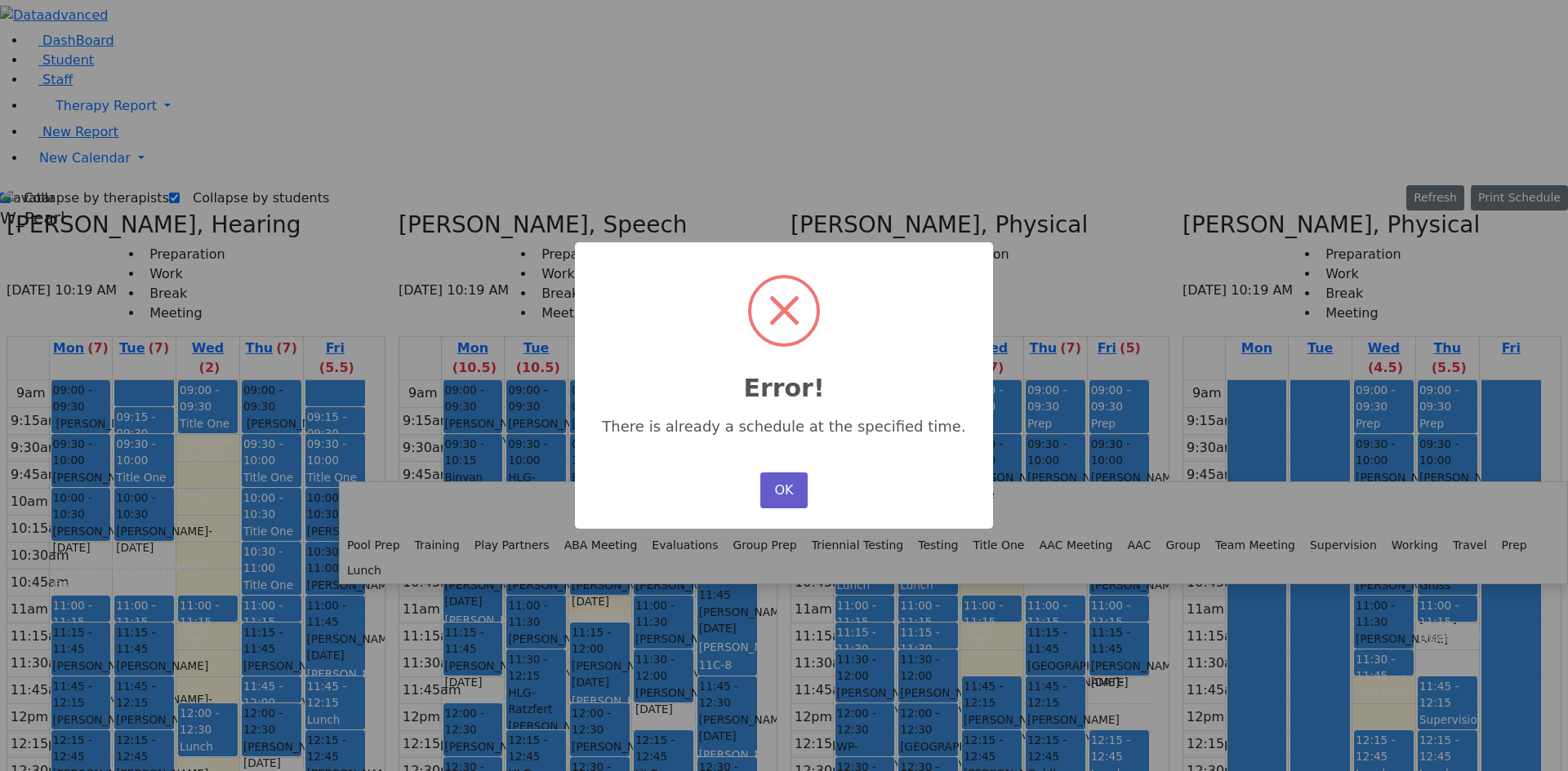
click at [776, 492] on button "OK" at bounding box center [784, 491] width 47 height 36
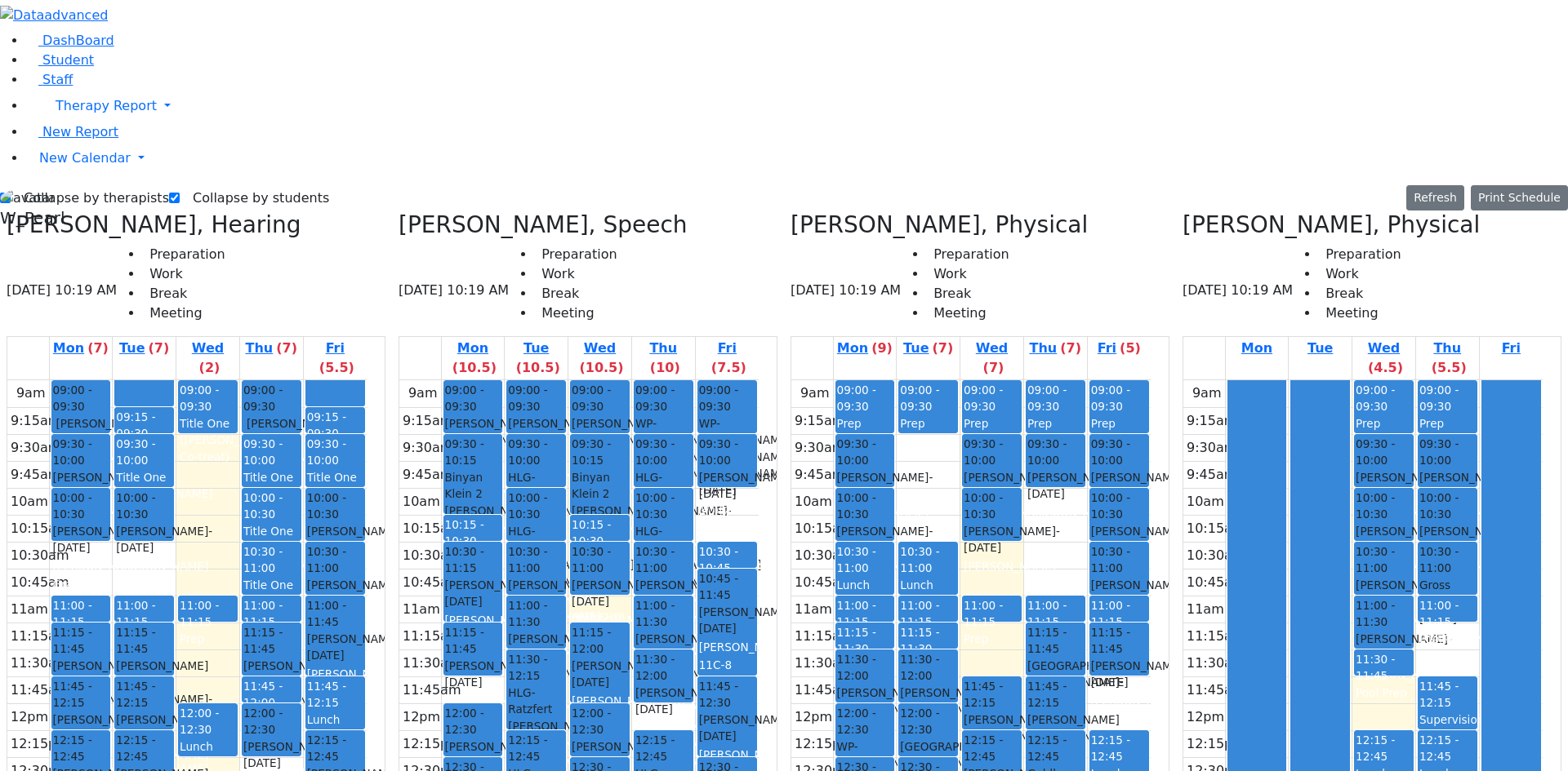
drag, startPoint x: 326, startPoint y: 513, endPoint x: 337, endPoint y: 546, distance: 34.8
click at [303, 546] on div "09:00 - 09:30 [PERSON_NAME] - [DATE] [PERSON_NAME] 09:30 - 10:00 Title One ([PE…" at bounding box center [272, 717] width 63 height 674
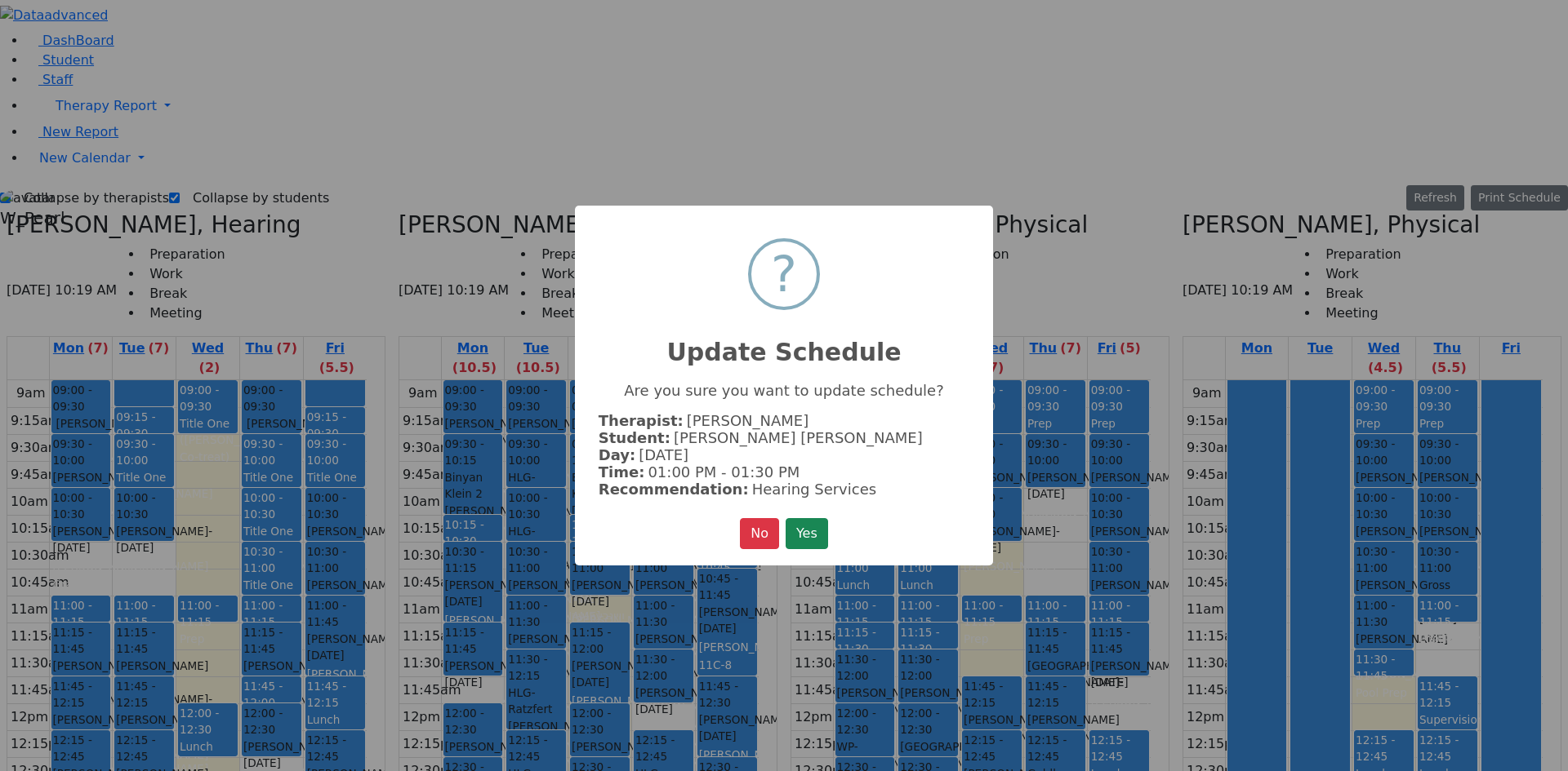
click at [803, 531] on button "Yes" at bounding box center [807, 534] width 42 height 31
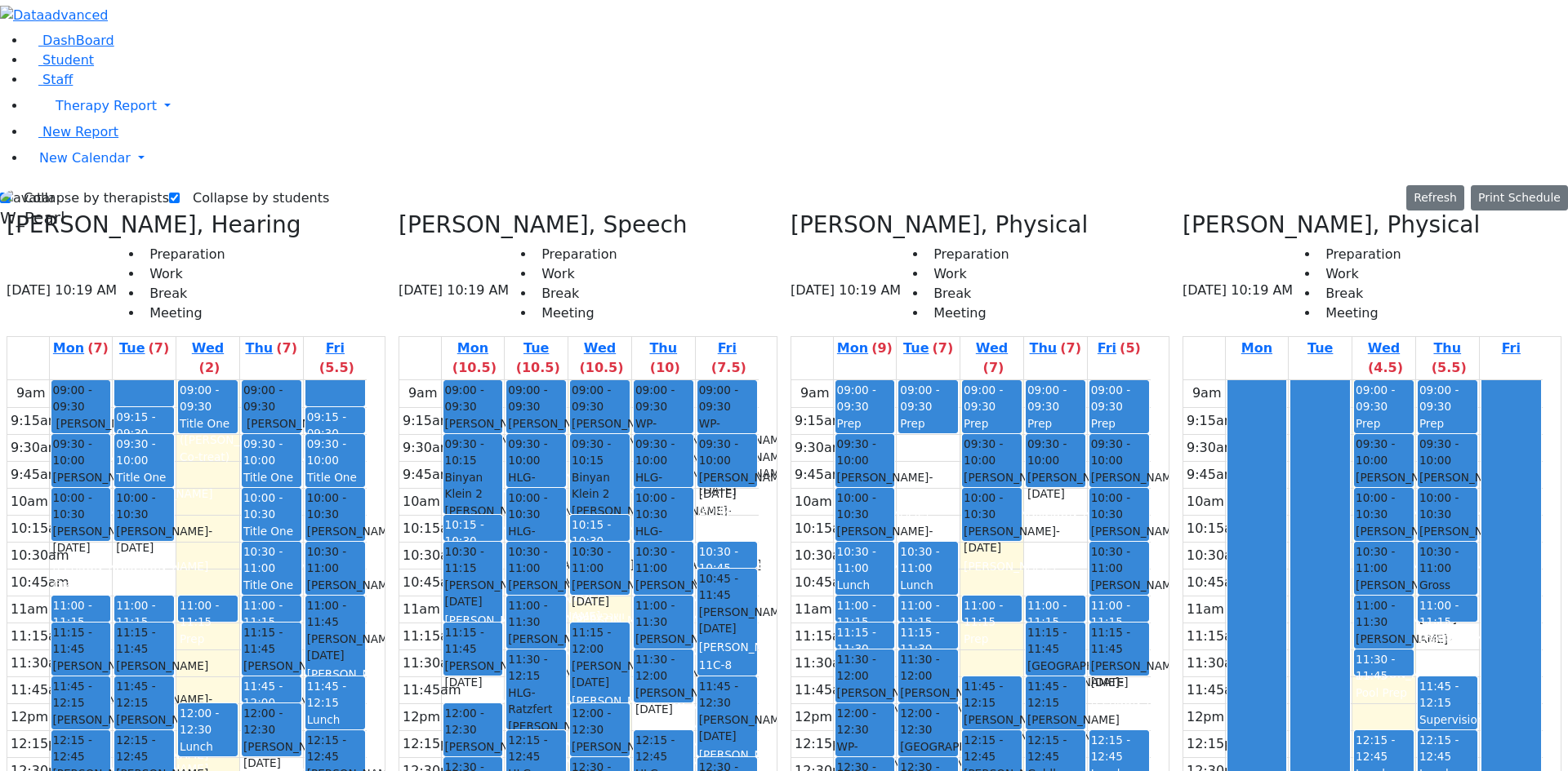
drag, startPoint x: 335, startPoint y: 552, endPoint x: 334, endPoint y: 568, distance: 16.0
click at [303, 568] on div "09:00 - 09:30 [PERSON_NAME] - [DATE] [PERSON_NAME] 09:30 - 10:00 Title One ([PE…" at bounding box center [272, 717] width 63 height 674
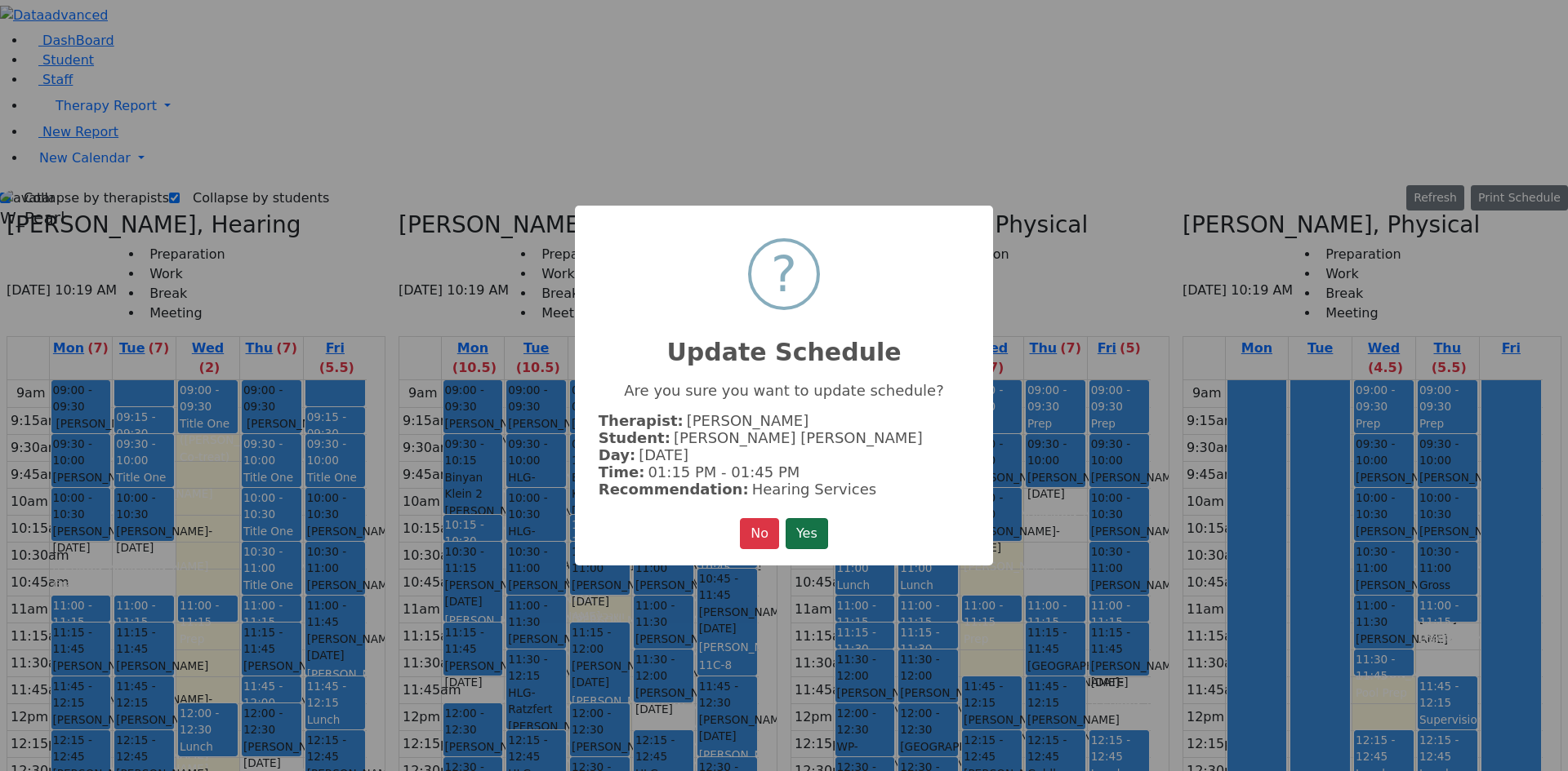
click at [812, 530] on button "Yes" at bounding box center [807, 534] width 42 height 31
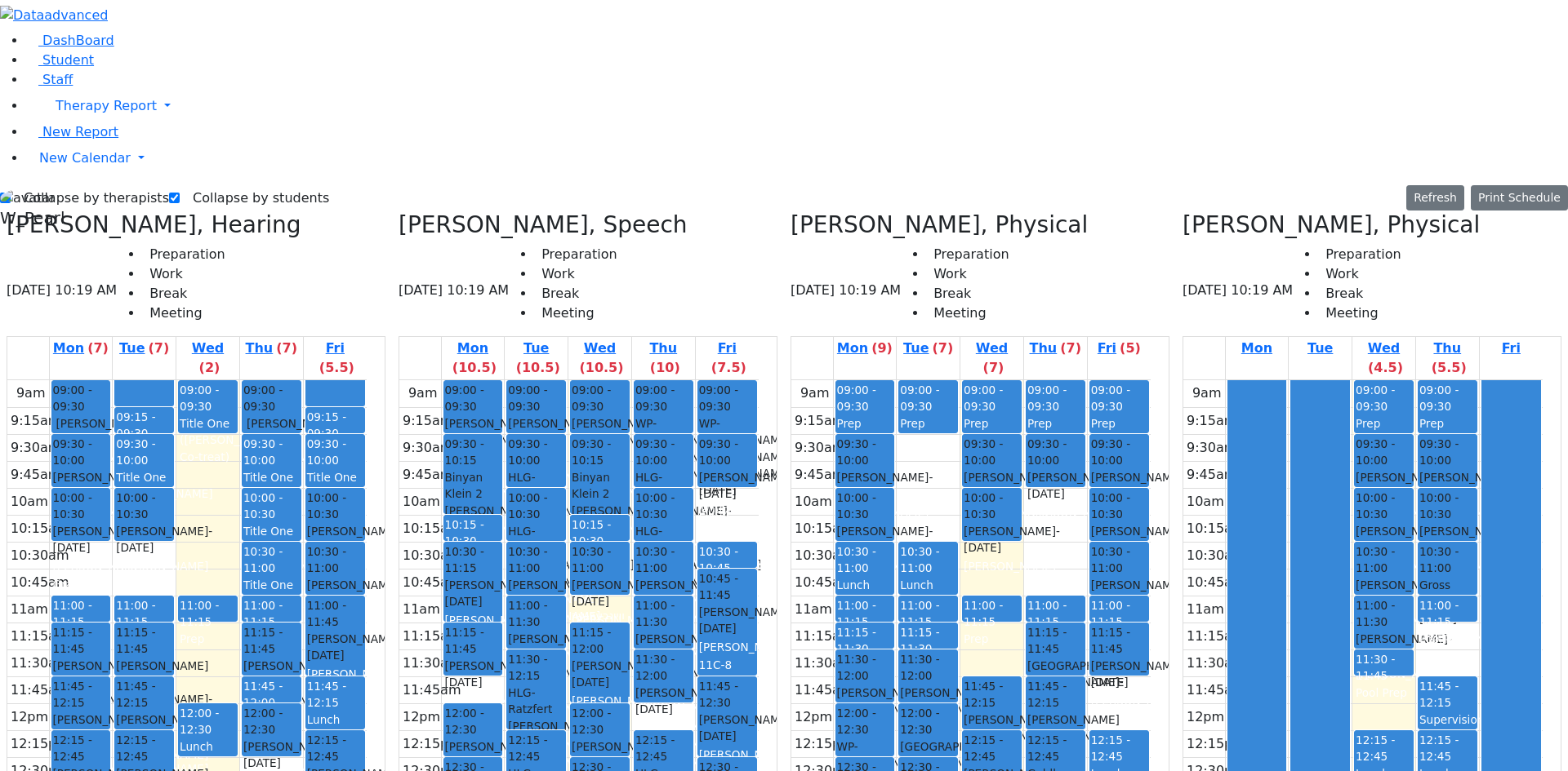
drag, startPoint x: 333, startPoint y: 656, endPoint x: 340, endPoint y: 529, distance: 127.2
click at [303, 529] on div "09:00 - 09:30 [PERSON_NAME] - [DATE] [PERSON_NAME] 09:30 - 10:00 Title One ([PE…" at bounding box center [272, 717] width 63 height 674
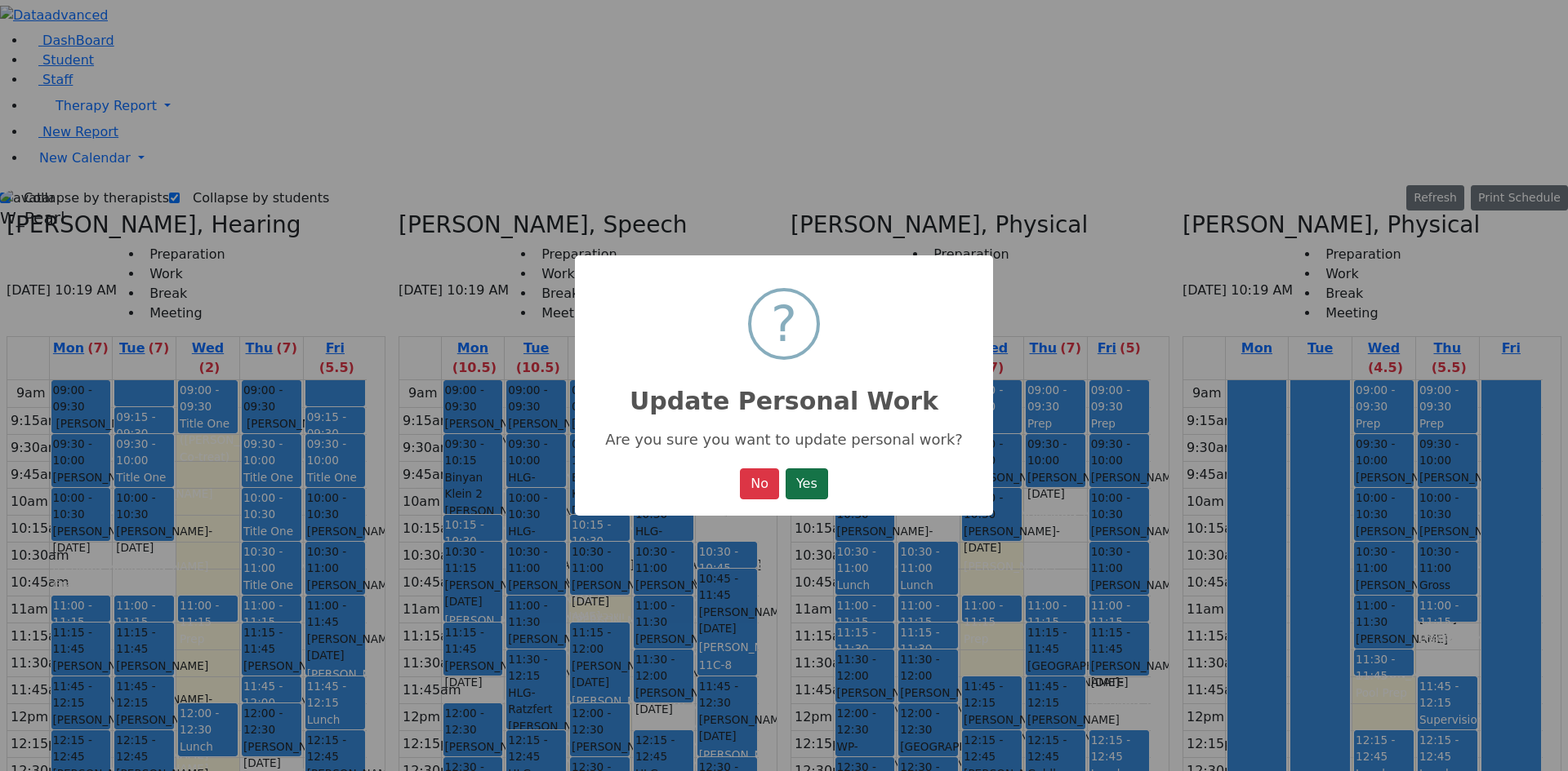
click at [817, 486] on button "Yes" at bounding box center [807, 484] width 42 height 31
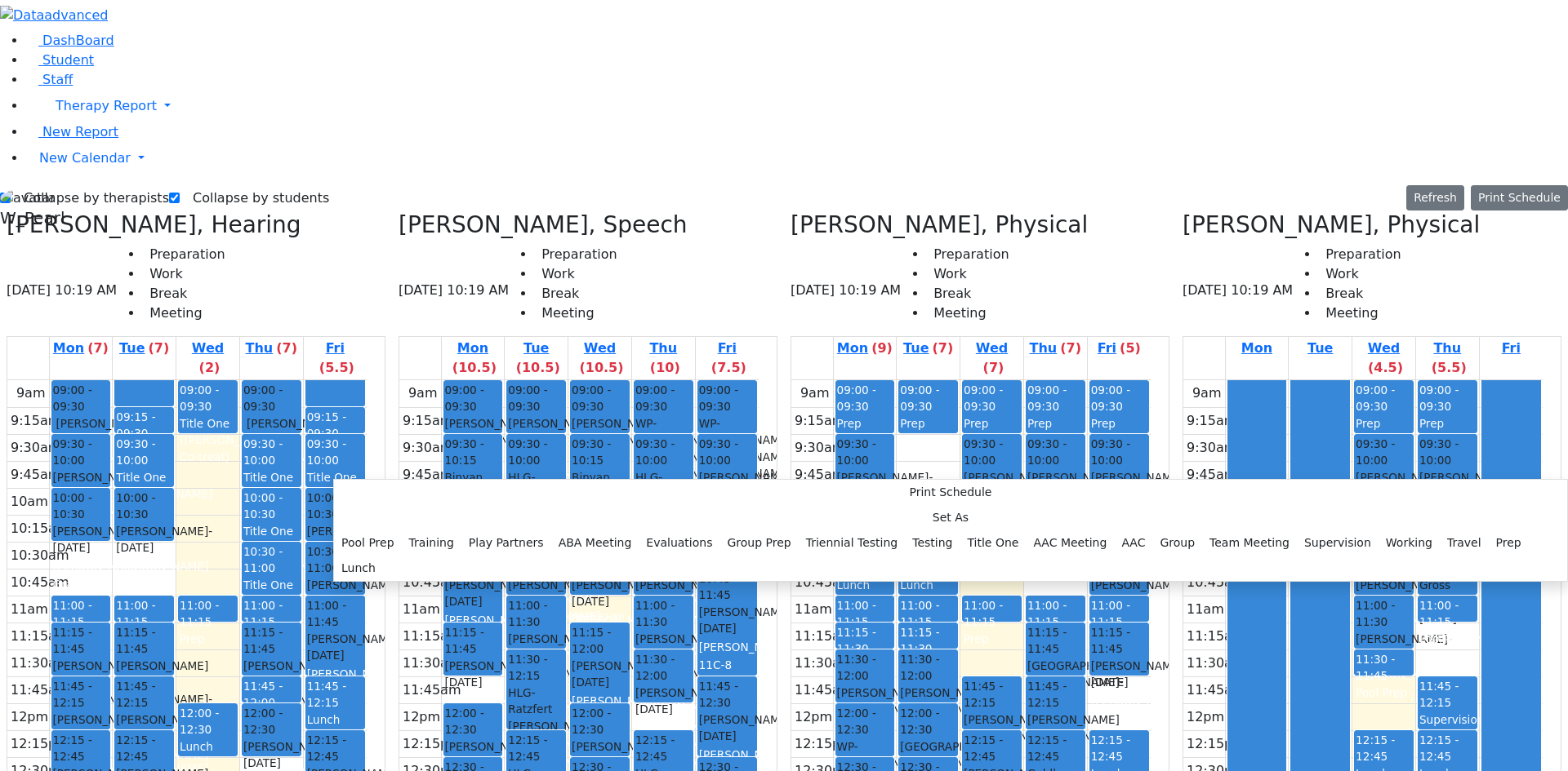
click at [326, 486] on div "9am 9:15am 9:30am 9:45am 10am 10:15am 10:30am 10:45am 11am 11:15am 11:30am 11:4…" at bounding box center [187, 717] width 359 height 674
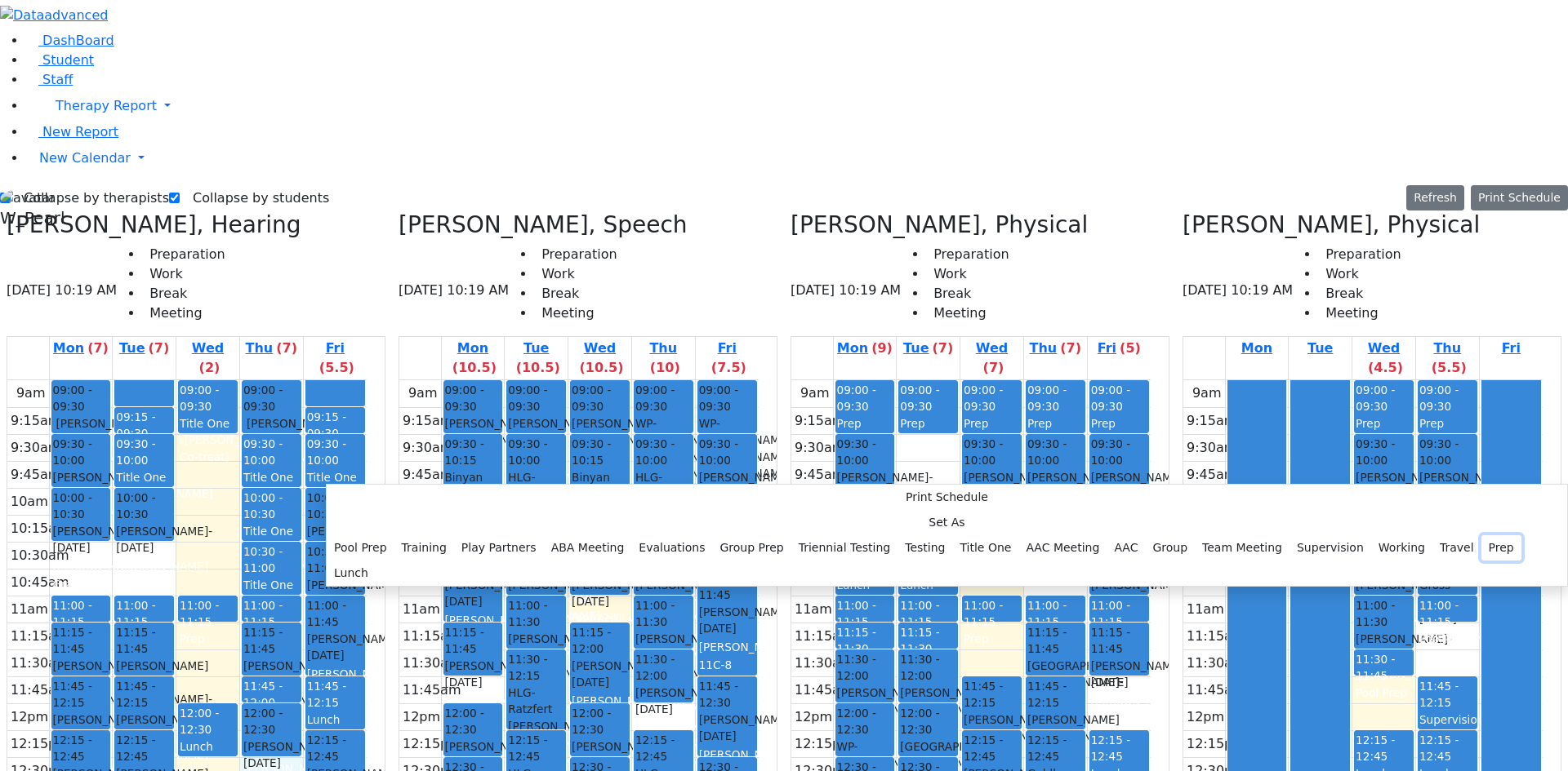
click at [1481, 536] on button "Prep" at bounding box center [1501, 548] width 40 height 25
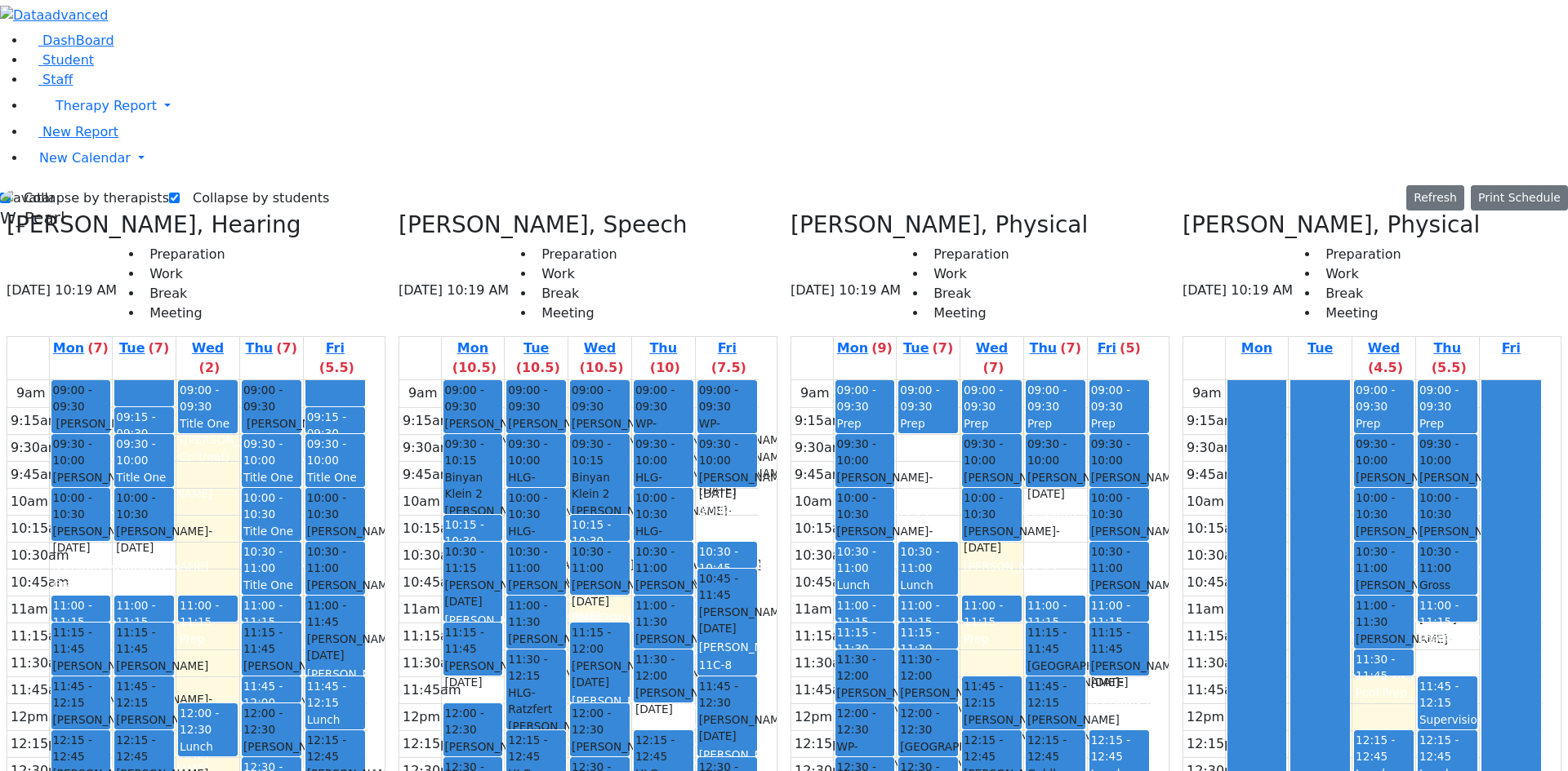
click at [331, 641] on div "9am 9:15am 9:30am 9:45am 10am 10:15am 10:30am 10:45am 11am 11:15am 11:30am 11:4…" at bounding box center [187, 717] width 359 height 674
click at [348, 687] on button "Edit Prep" at bounding box center [372, 696] width 82 height 25
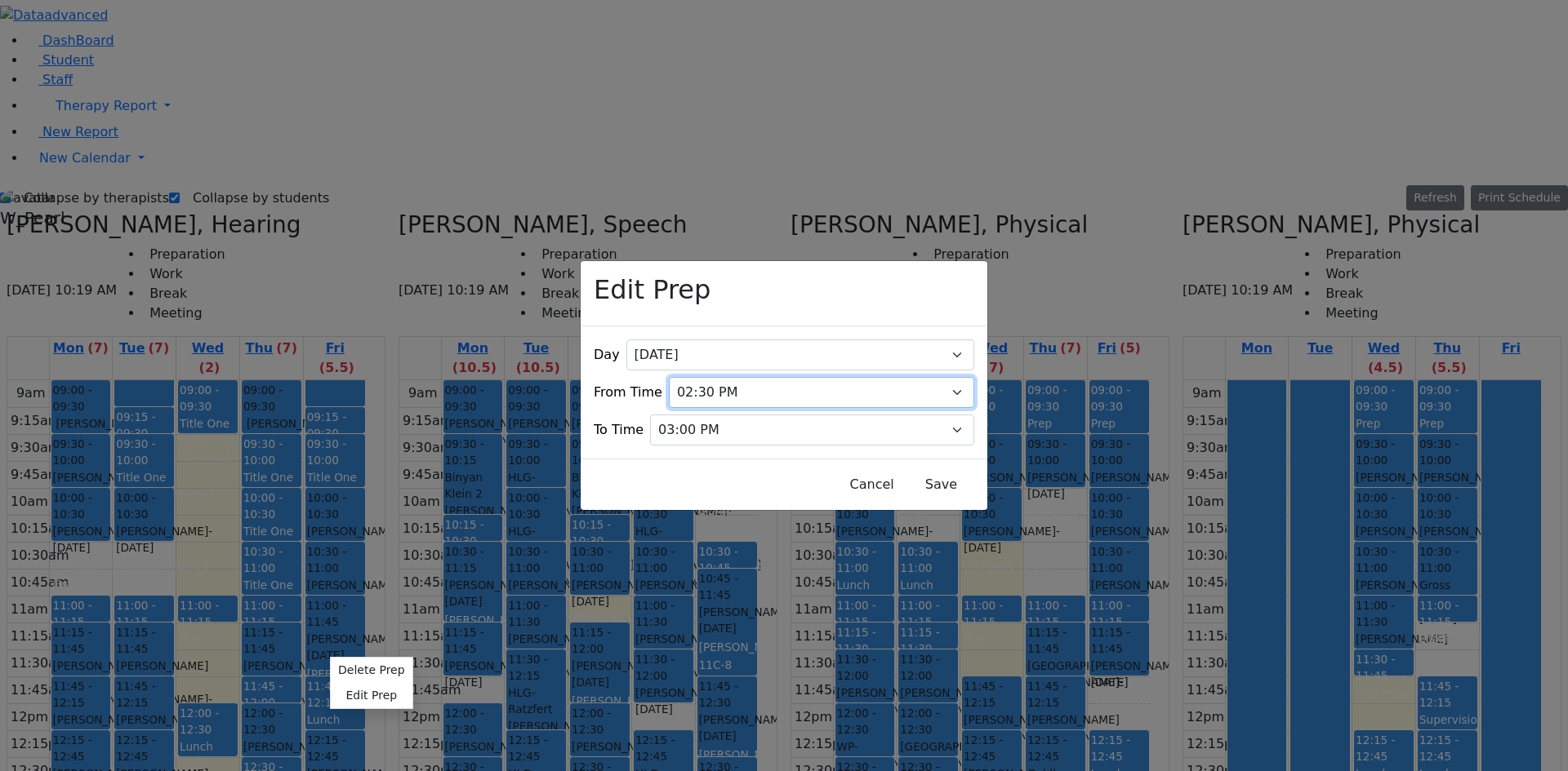
click at [726, 377] on select "07:00 AM 07:15 AM 07:30 AM 07:45 AM 08:00 AM 08:15 AM 08:30 AM 08:45 AM 09:00 A…" at bounding box center [821, 392] width 306 height 31
select select "14:45:00"
click at [678, 377] on select "07:00 AM 07:15 AM 07:30 AM 07:45 AM 08:00 AM 08:15 AM 08:30 AM 08:45 AM 09:00 A…" at bounding box center [821, 392] width 306 height 31
click at [905, 471] on button "Save" at bounding box center [941, 484] width 73 height 31
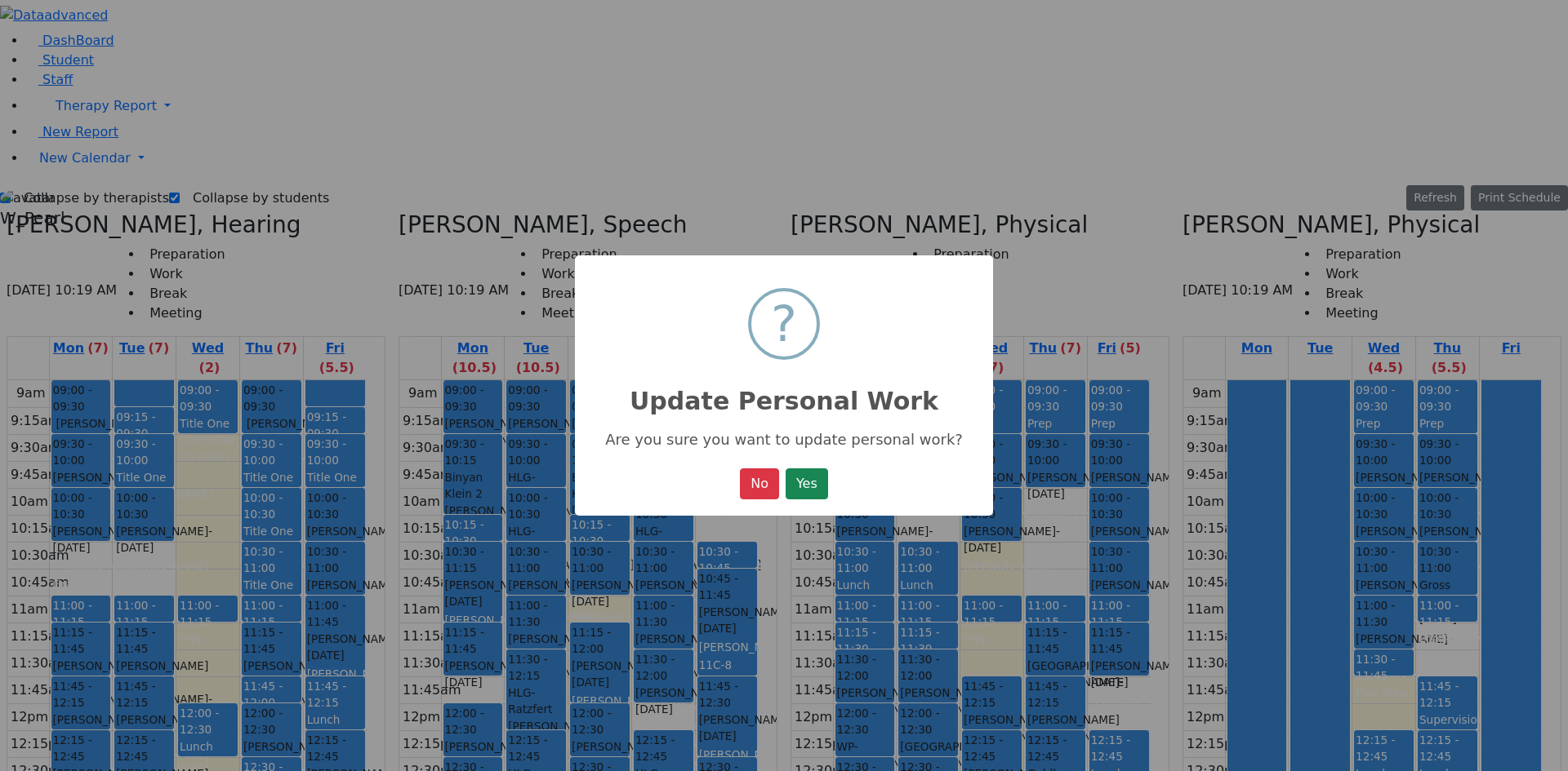
click at [836, 473] on div "× ? Update Personal Work Are you sure you want to update personal work? No No Y…" at bounding box center [783, 386] width 418 height 262
click at [823, 483] on button "Yes" at bounding box center [807, 484] width 42 height 31
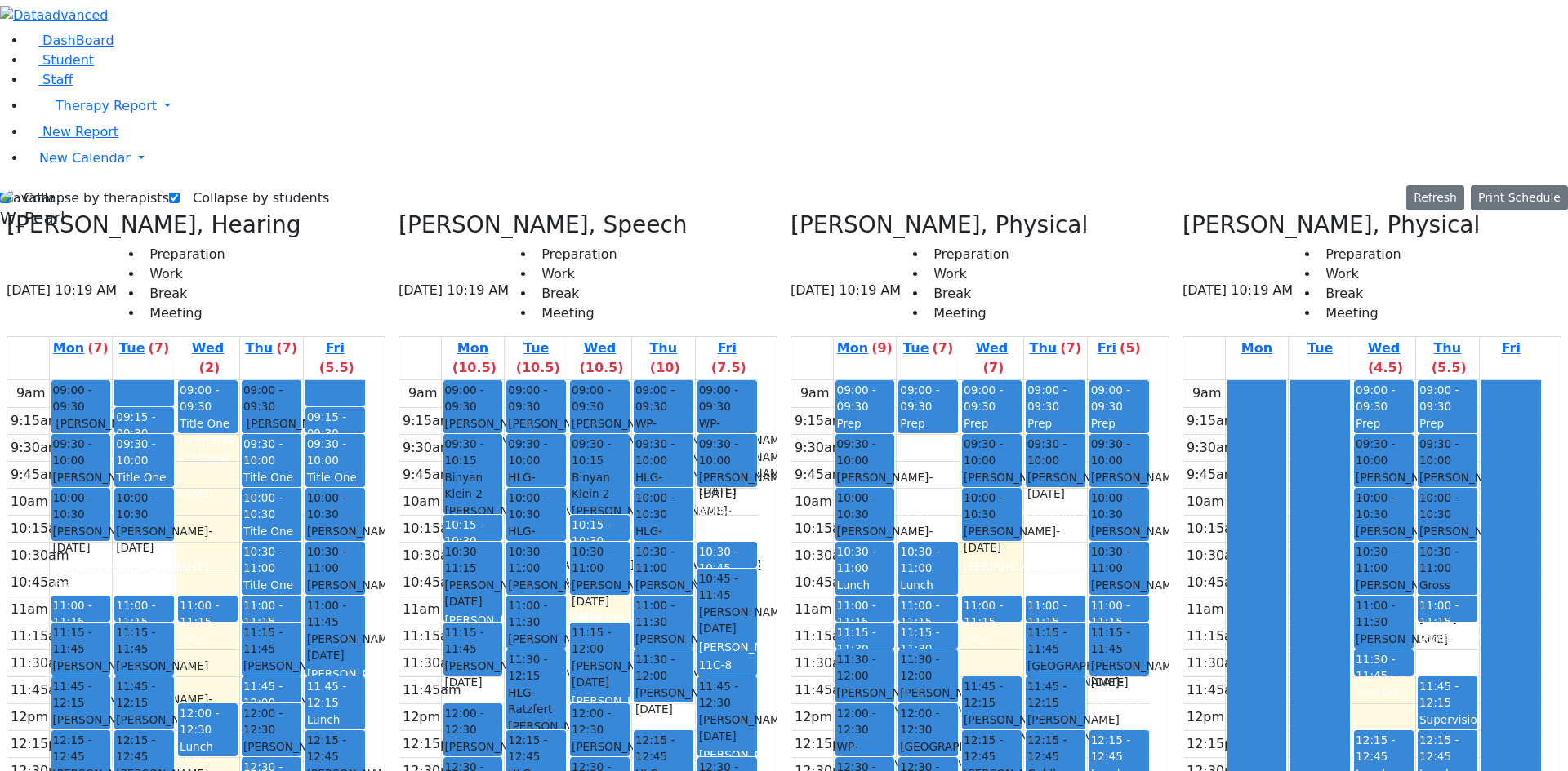
drag, startPoint x: 337, startPoint y: 624, endPoint x: 345, endPoint y: 698, distance: 74.4
click at [345, 698] on div "9am 9:15am 9:30am 9:45am 10am 10:15am 10:30am 10:45am 11am 11:15am 11:30am 11:4…" at bounding box center [187, 717] width 359 height 674
drag, startPoint x: 258, startPoint y: 448, endPoint x: 260, endPoint y: 469, distance: 21.1
click at [239, 469] on div "09:00 - 09:30 Title One ([PERSON_NAME] Co-treat) 11:00 - 11:15 Prep 12:00 - 12:…" at bounding box center [208, 717] width 63 height 674
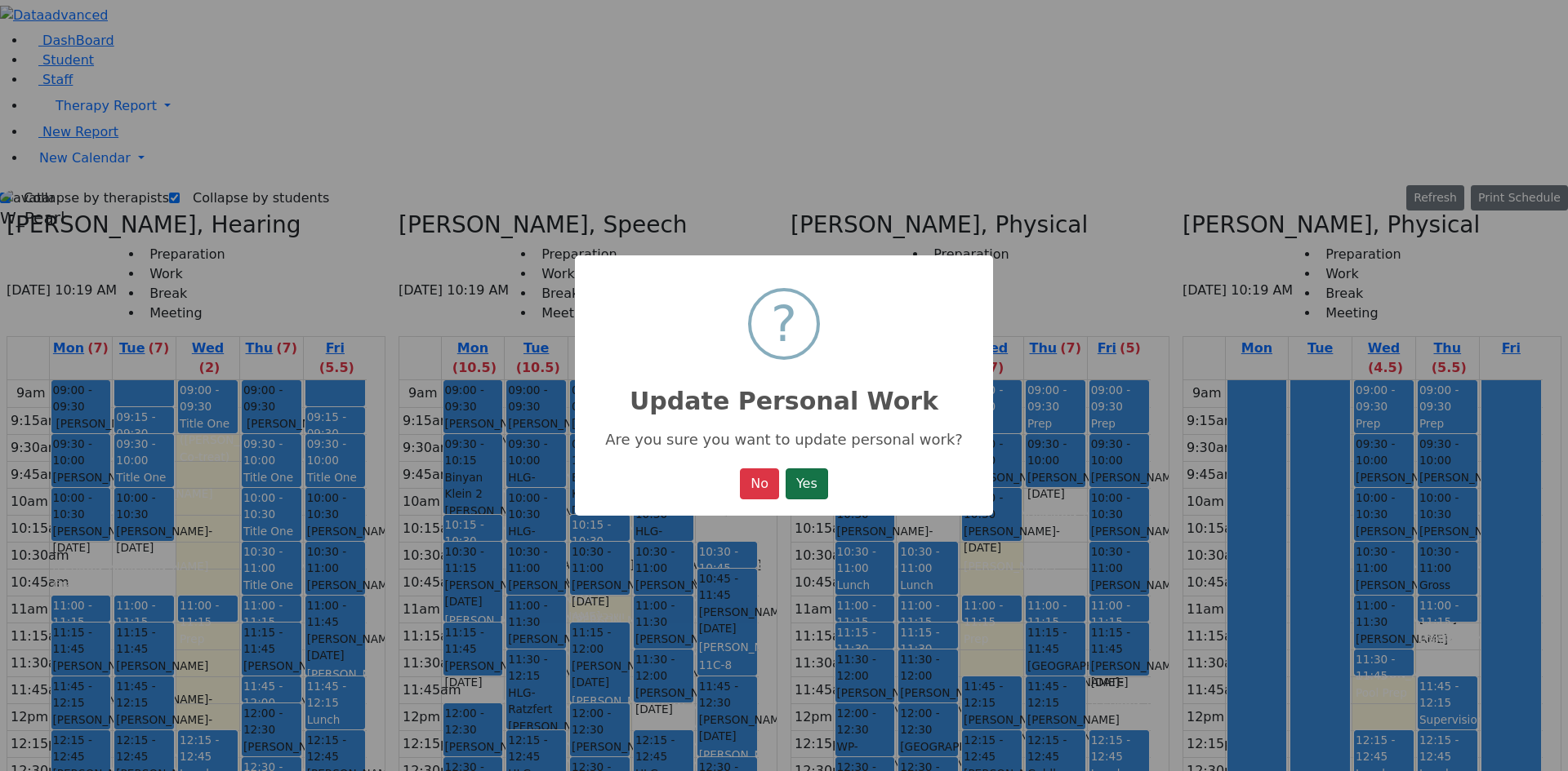
click at [820, 487] on button "Yes" at bounding box center [807, 484] width 42 height 31
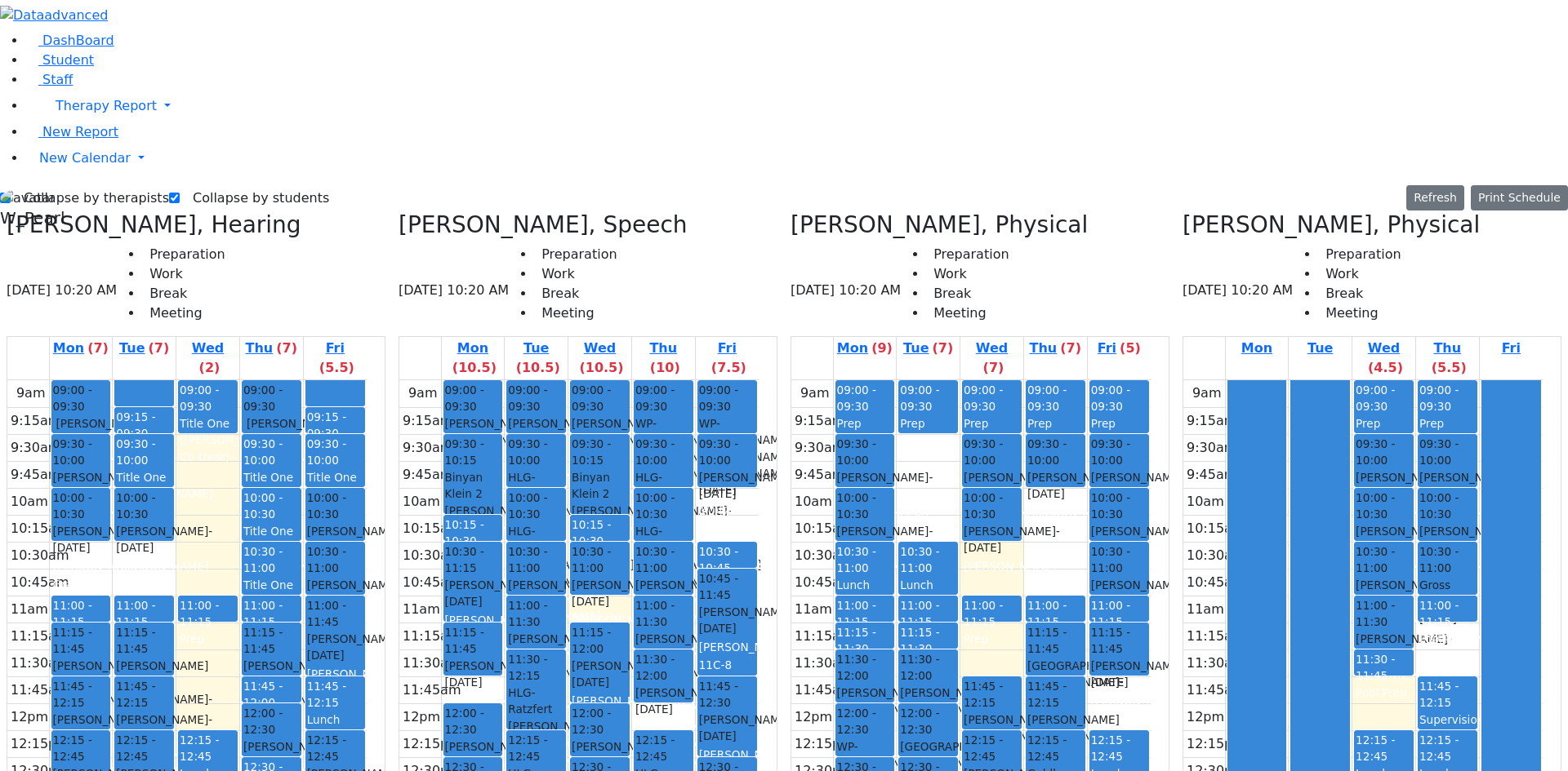
drag, startPoint x: 137, startPoint y: 506, endPoint x: 138, endPoint y: 549, distance: 43.0
click at [113, 556] on div "09:00 - 09:30 [PERSON_NAME] - [DATE] [PERSON_NAME] 09:30 - 10:00 [PERSON_NAME] …" at bounding box center [81, 717] width 63 height 674
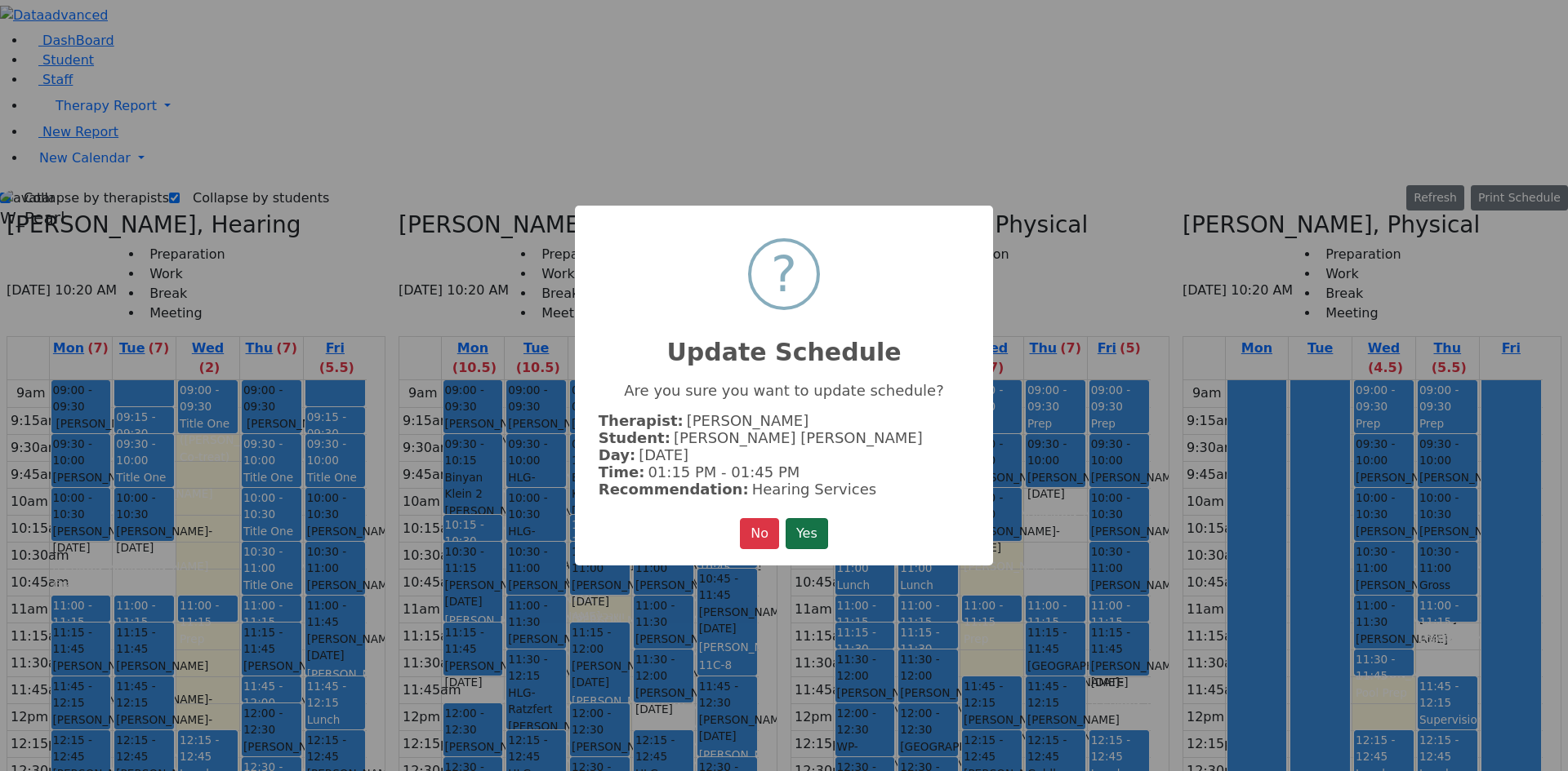
click at [799, 519] on button "Yes" at bounding box center [807, 534] width 42 height 31
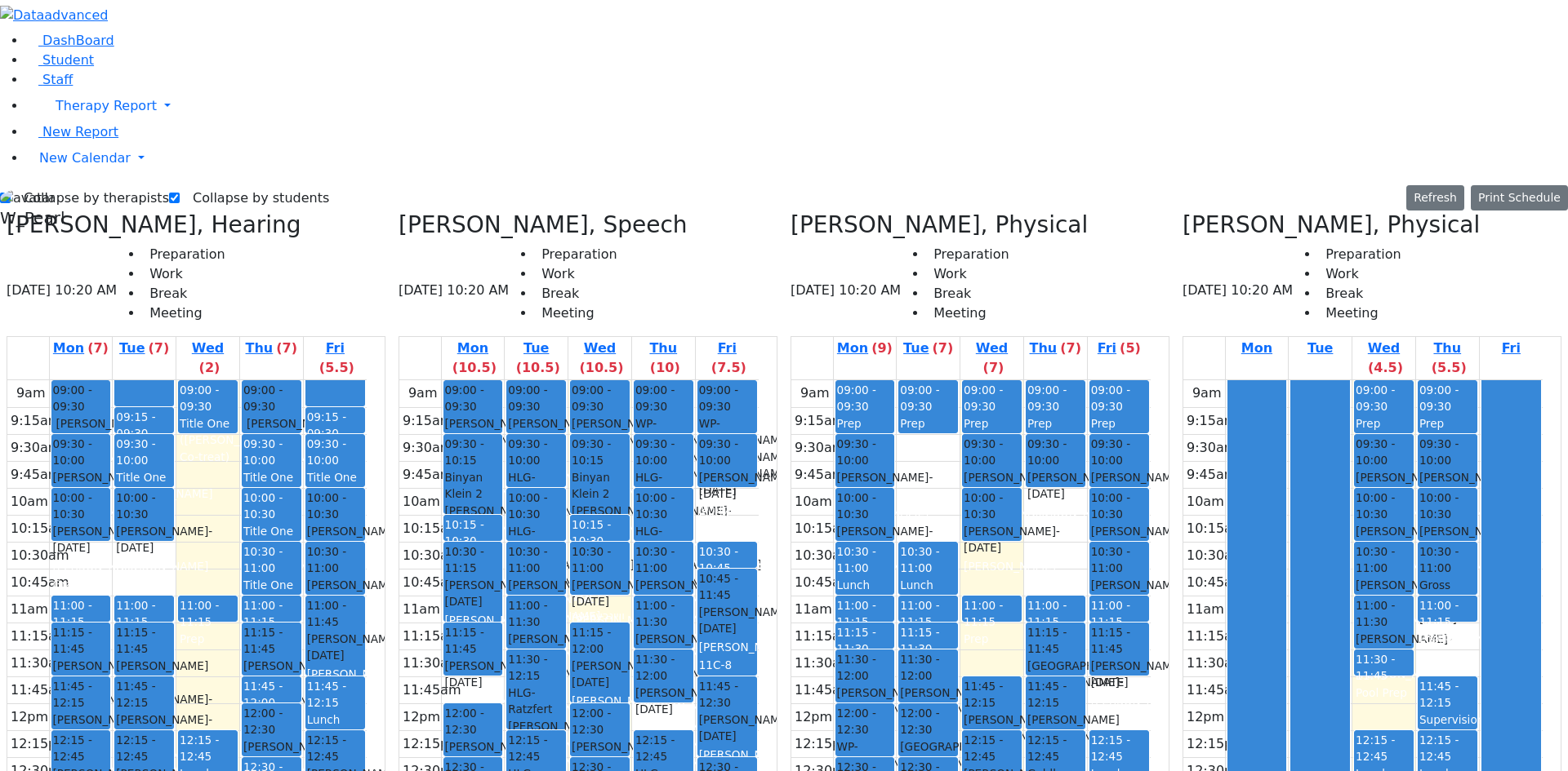
drag, startPoint x: 149, startPoint y: 641, endPoint x: 158, endPoint y: 517, distance: 124.3
click at [113, 517] on div "09:00 - 09:30 [PERSON_NAME] - [DATE] [PERSON_NAME] 09:30 - 10:00 [PERSON_NAME] …" at bounding box center [81, 717] width 63 height 674
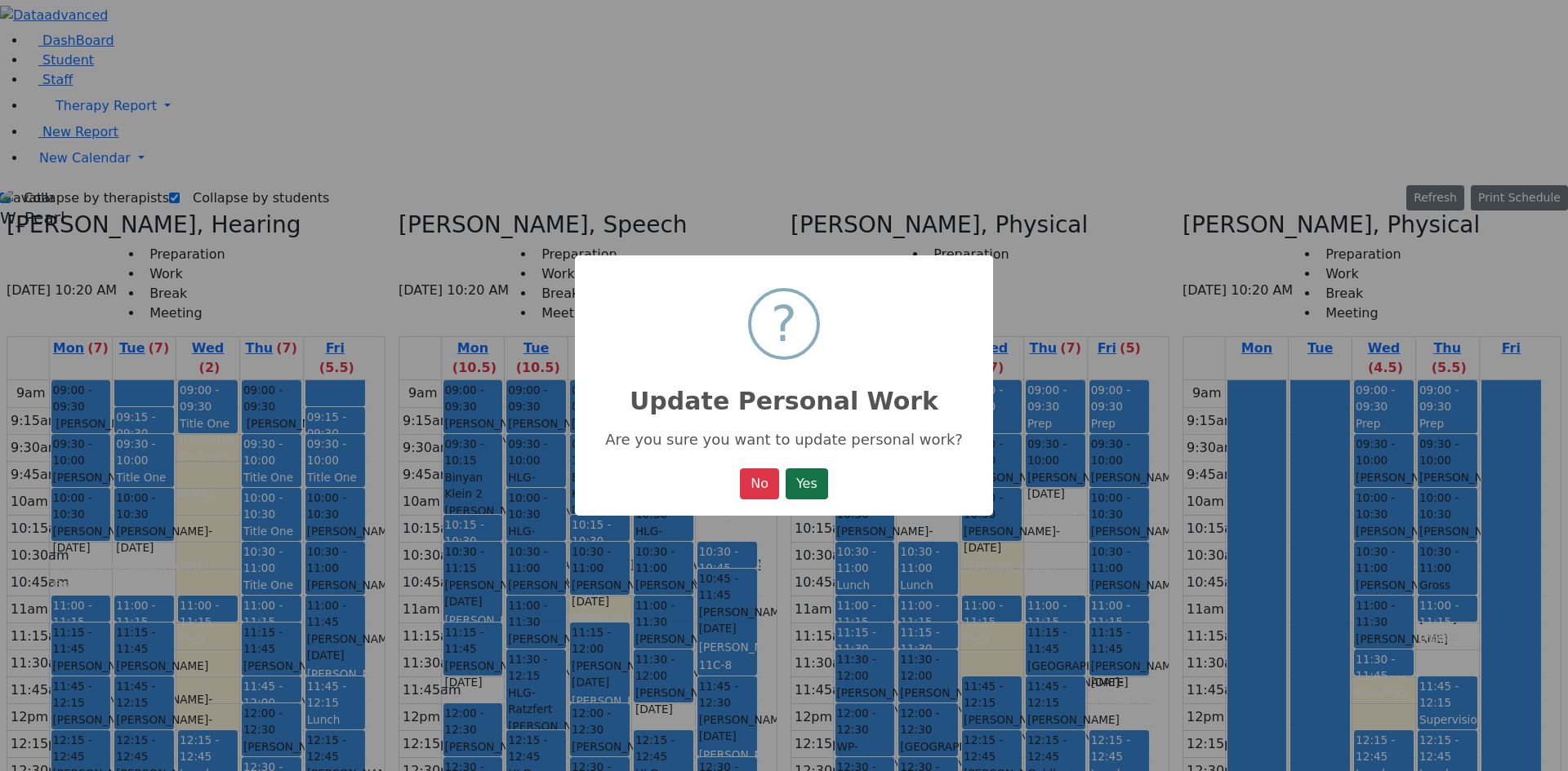
click at [816, 486] on button "Yes" at bounding box center [807, 484] width 42 height 31
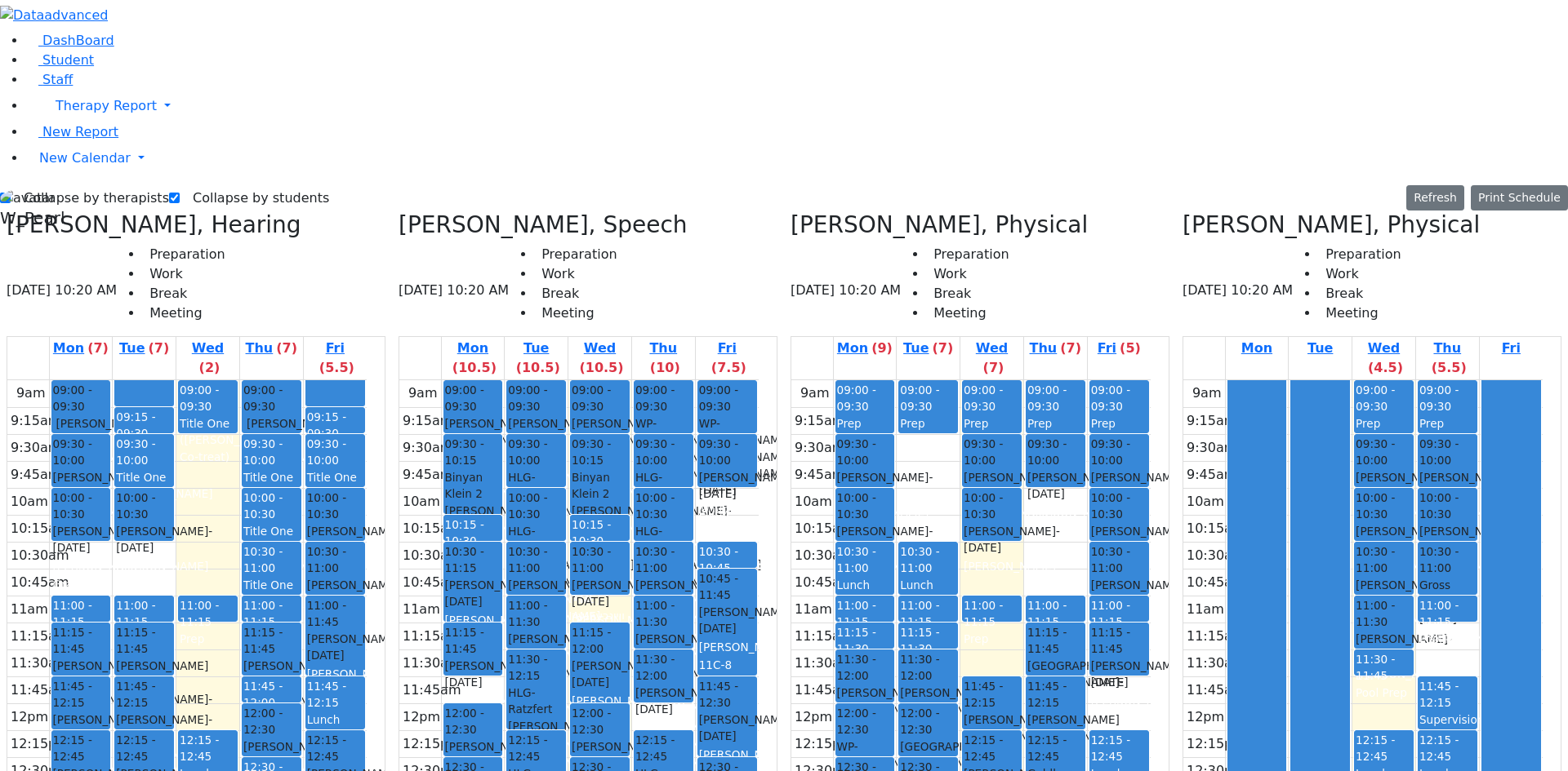
click at [249, 391] on div "9am 9:15am 9:30am 9:45am 10am 10:15am 10:30am 10:45am 11am 11:15am 11:30am 11:4…" at bounding box center [187, 717] width 359 height 674
click at [271, 592] on button "Edit Prep" at bounding box center [298, 598] width 82 height 25
select select "3"
select select "13:15:00"
select select "13:30:00"
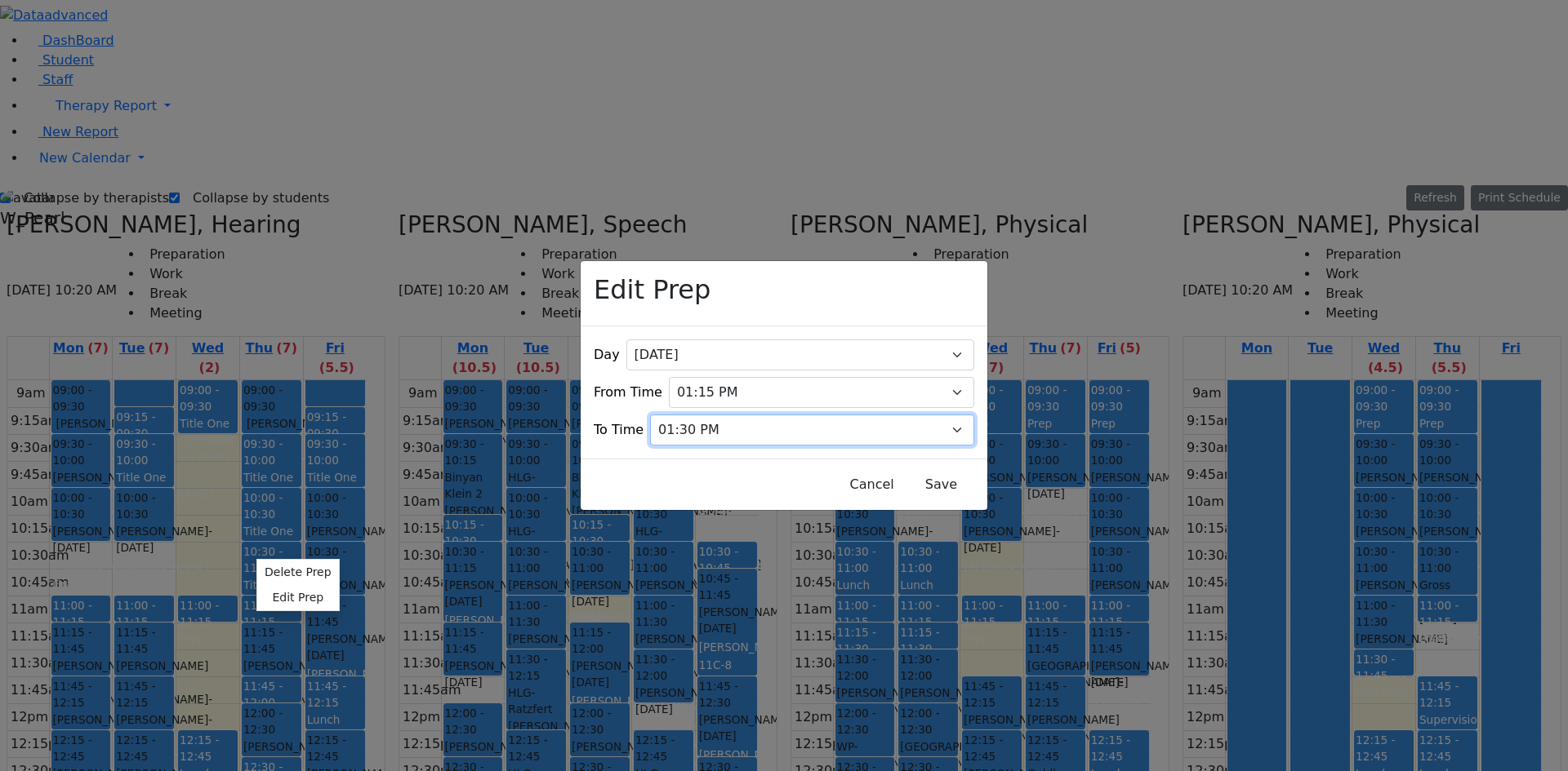
click at [742, 415] on select "07:15 AM 07:30 AM 07:45 AM 08:00 AM 08:15 AM 08:30 AM 08:45 AM 09:00 AM 09:15 A…" at bounding box center [811, 430] width 324 height 31
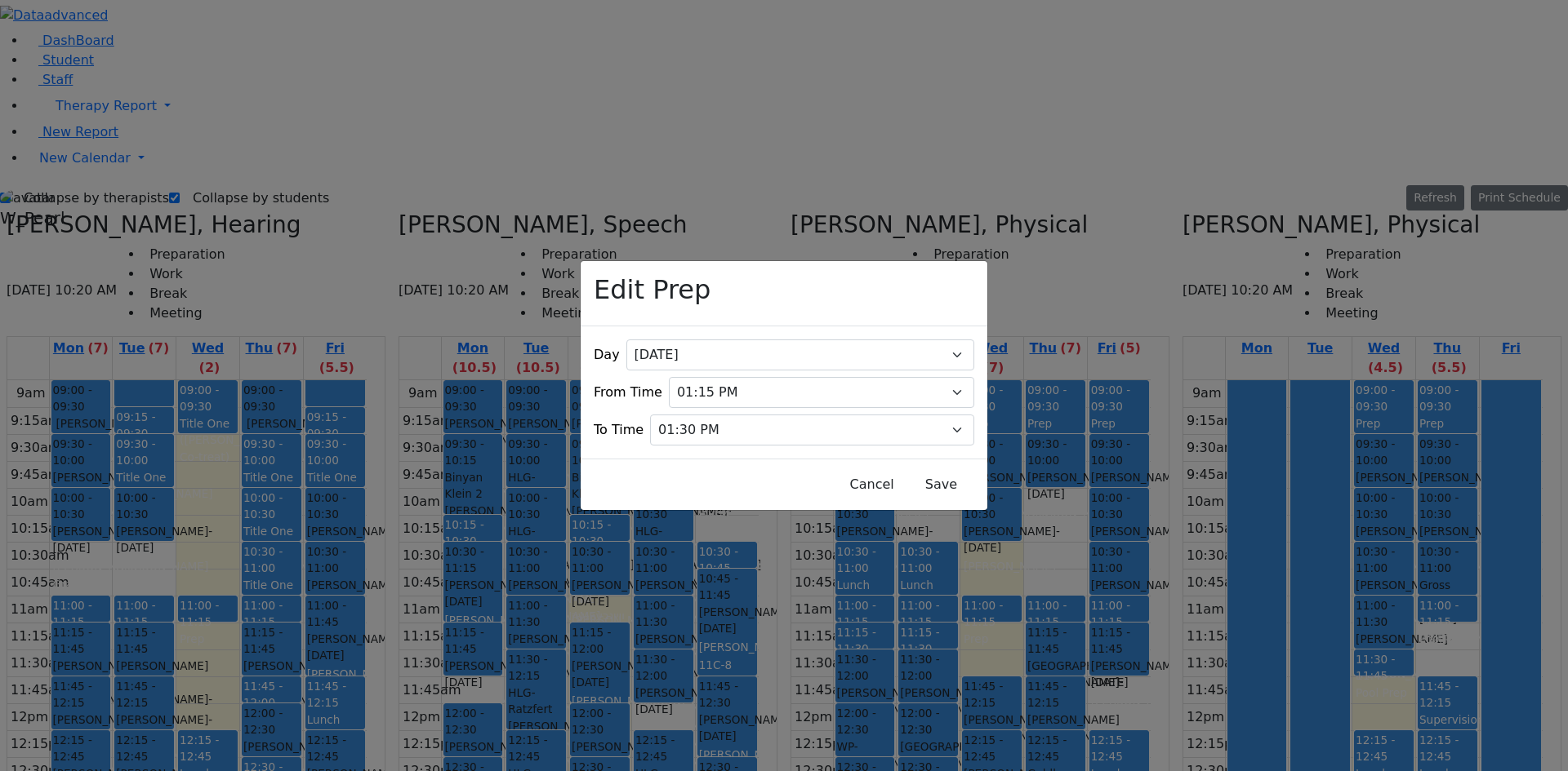
click at [329, 647] on div "Edit Prep Day All [DATE] [DATE] [DATE] [DATE] [DATE] From Time 07:00 AM 07:15 A…" at bounding box center [784, 385] width 1568 height 771
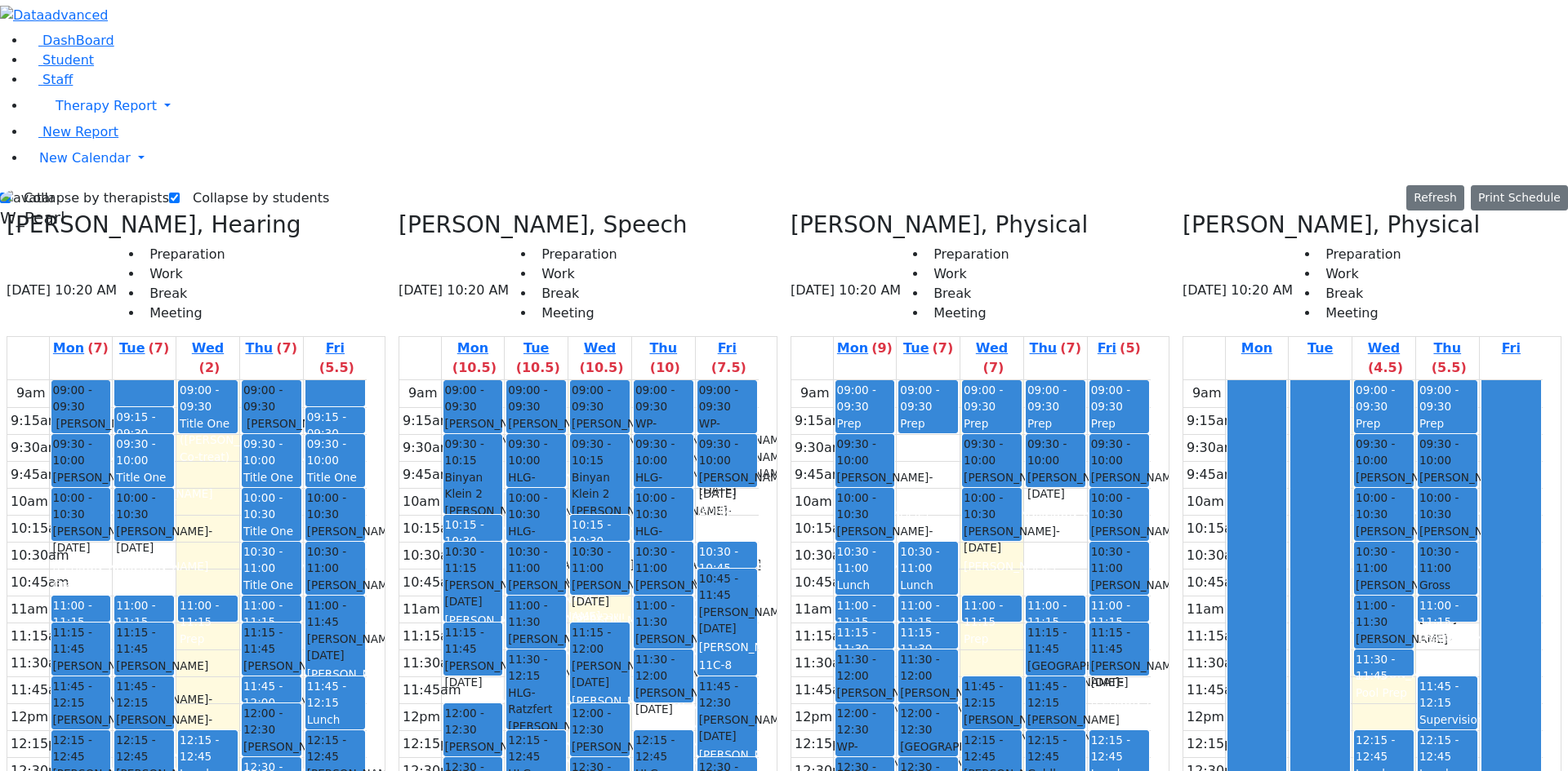
drag, startPoint x: 254, startPoint y: 559, endPoint x: 260, endPoint y: 602, distance: 43.4
click at [239, 612] on div "09:00 - 09:30 Title One ([PERSON_NAME] Co-treat) 11:00 - 11:15 Prep 12:15 - 12:…" at bounding box center [208, 717] width 63 height 674
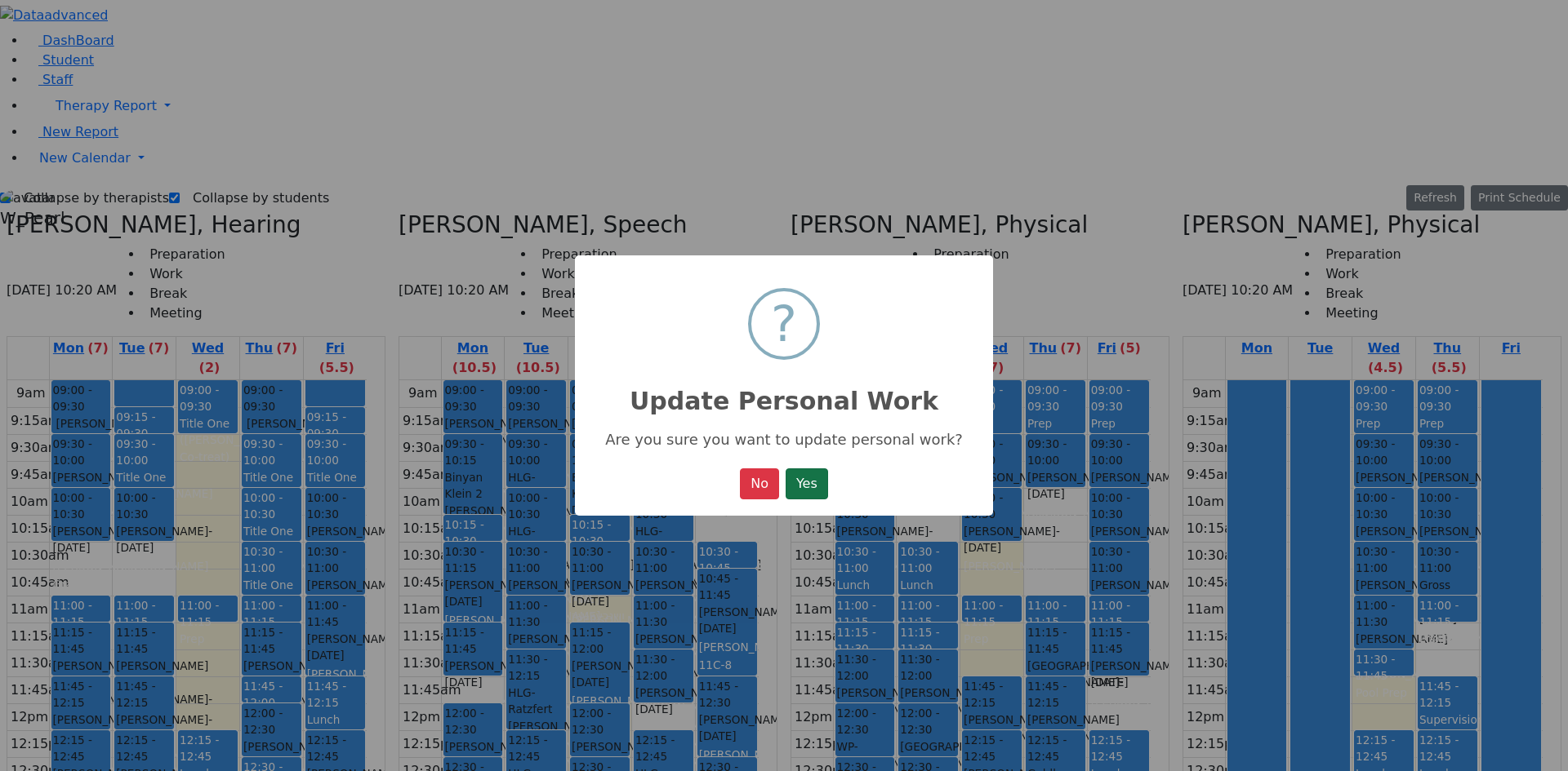
click at [798, 487] on button "Yes" at bounding box center [807, 484] width 42 height 31
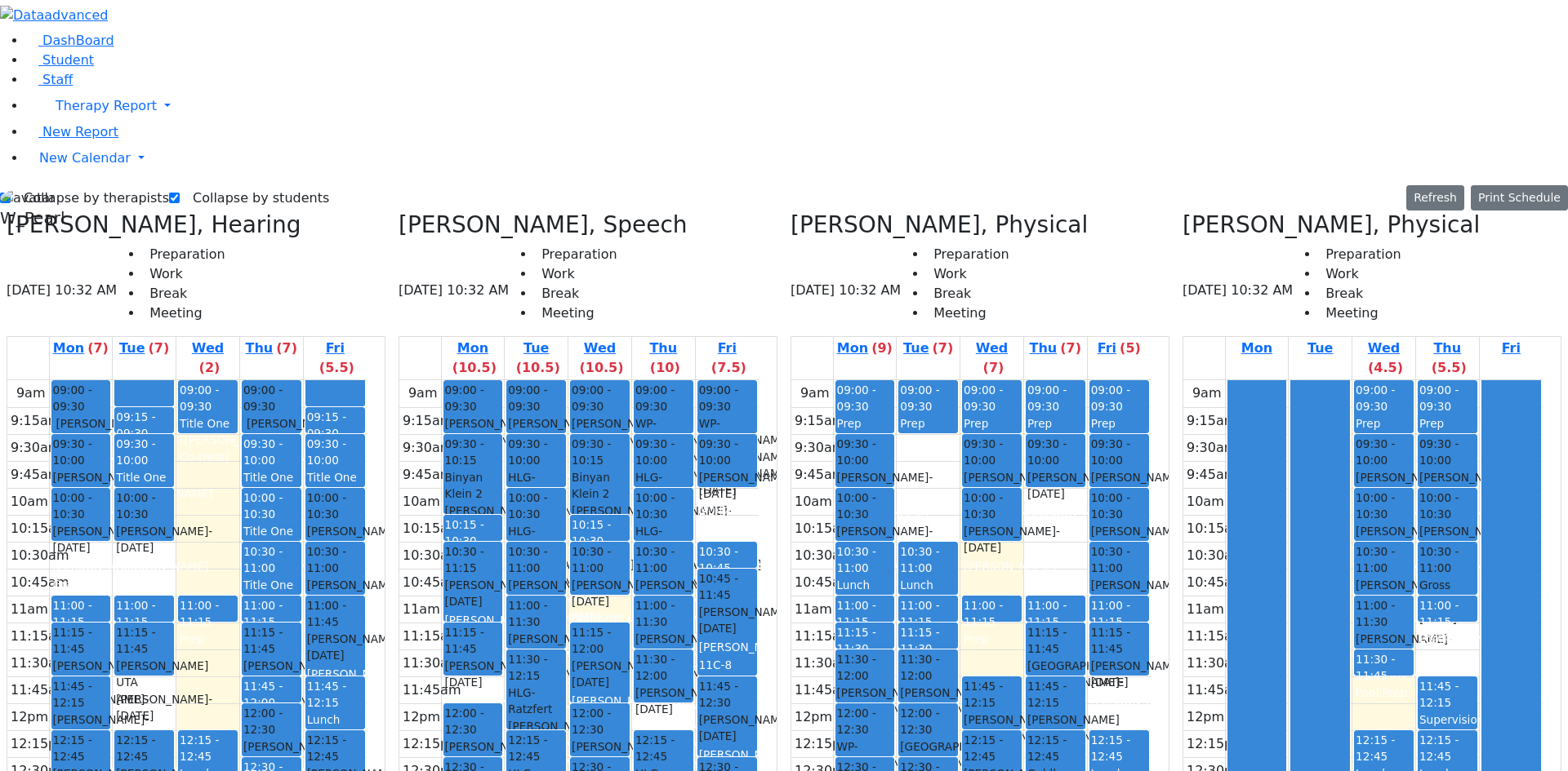
drag, startPoint x: 219, startPoint y: 408, endPoint x: 264, endPoint y: 566, distance: 164.3
click at [264, 566] on tr "09:00 - 09:30 [PERSON_NAME] - [DATE] [PERSON_NAME] 09:30 - 10:00 [PERSON_NAME] …" at bounding box center [187, 717] width 359 height 674
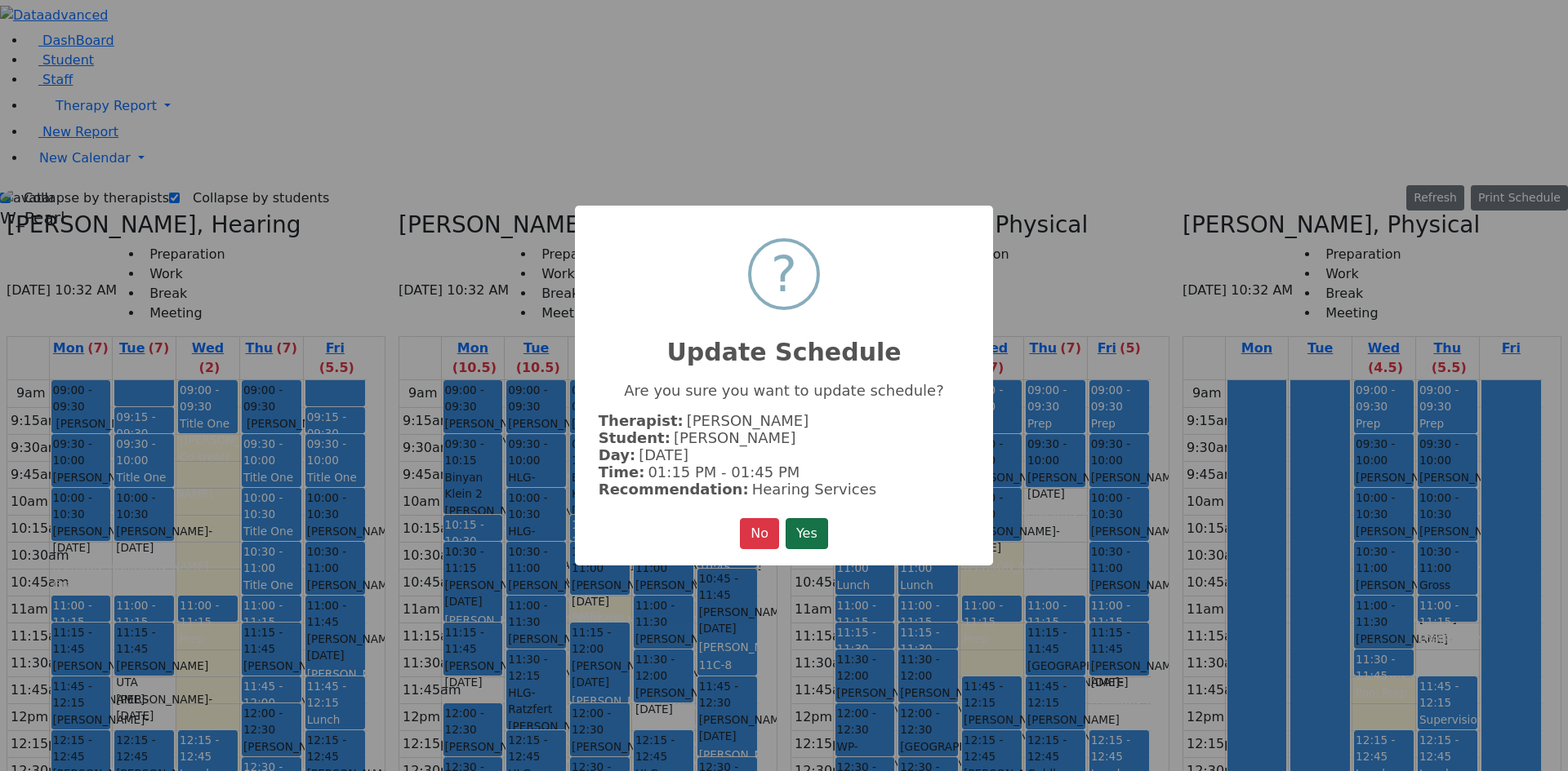
click at [799, 535] on button "Yes" at bounding box center [807, 534] width 42 height 31
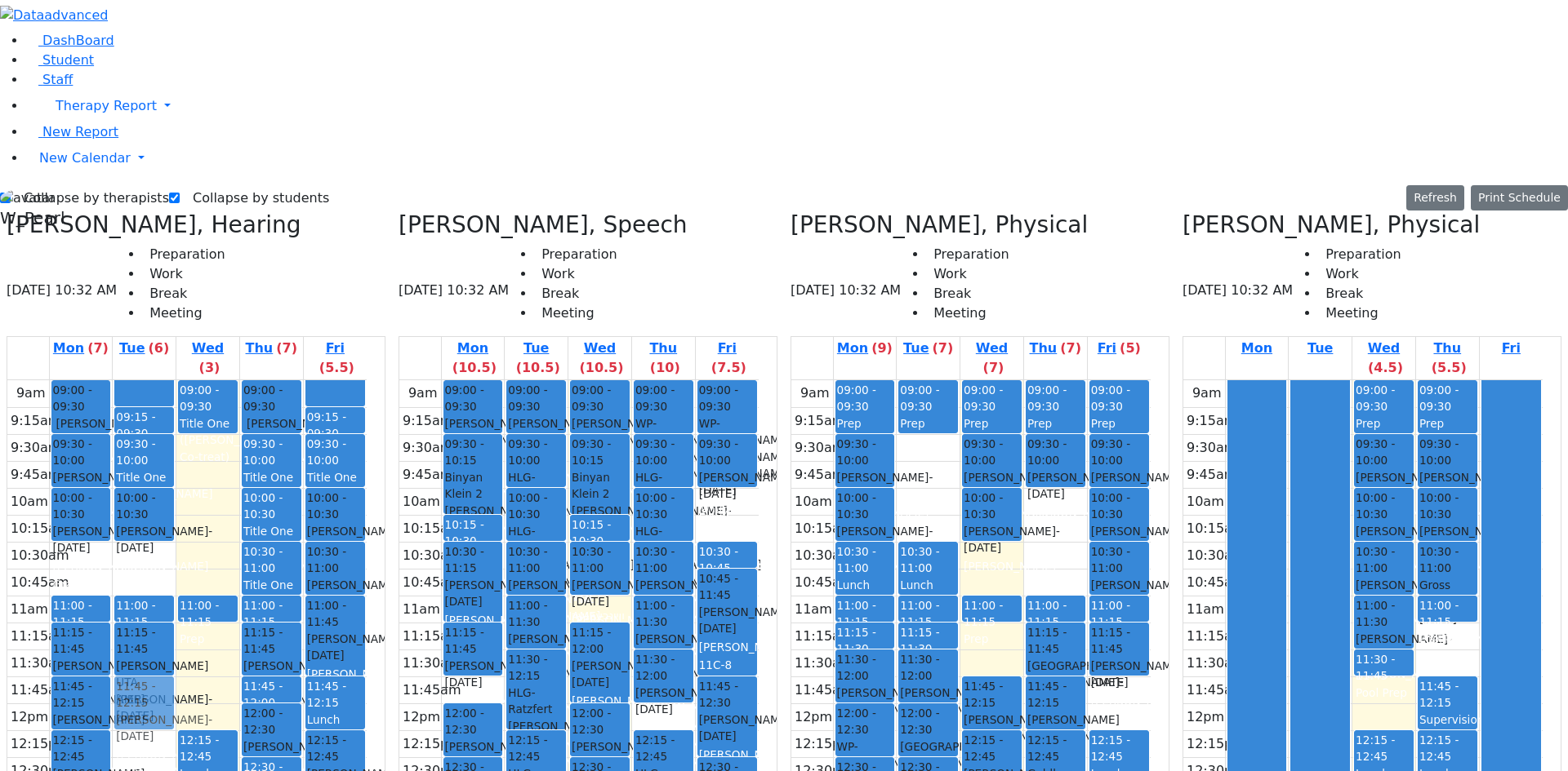
drag, startPoint x: 216, startPoint y: 456, endPoint x: 217, endPoint y: 415, distance: 41.0
click at [176, 414] on div "09:15 - 09:30 Prep 09:30 - 10:00 Title One ([PERSON_NAME] Co-treat) 10:00 - 10:…" at bounding box center [144, 717] width 63 height 674
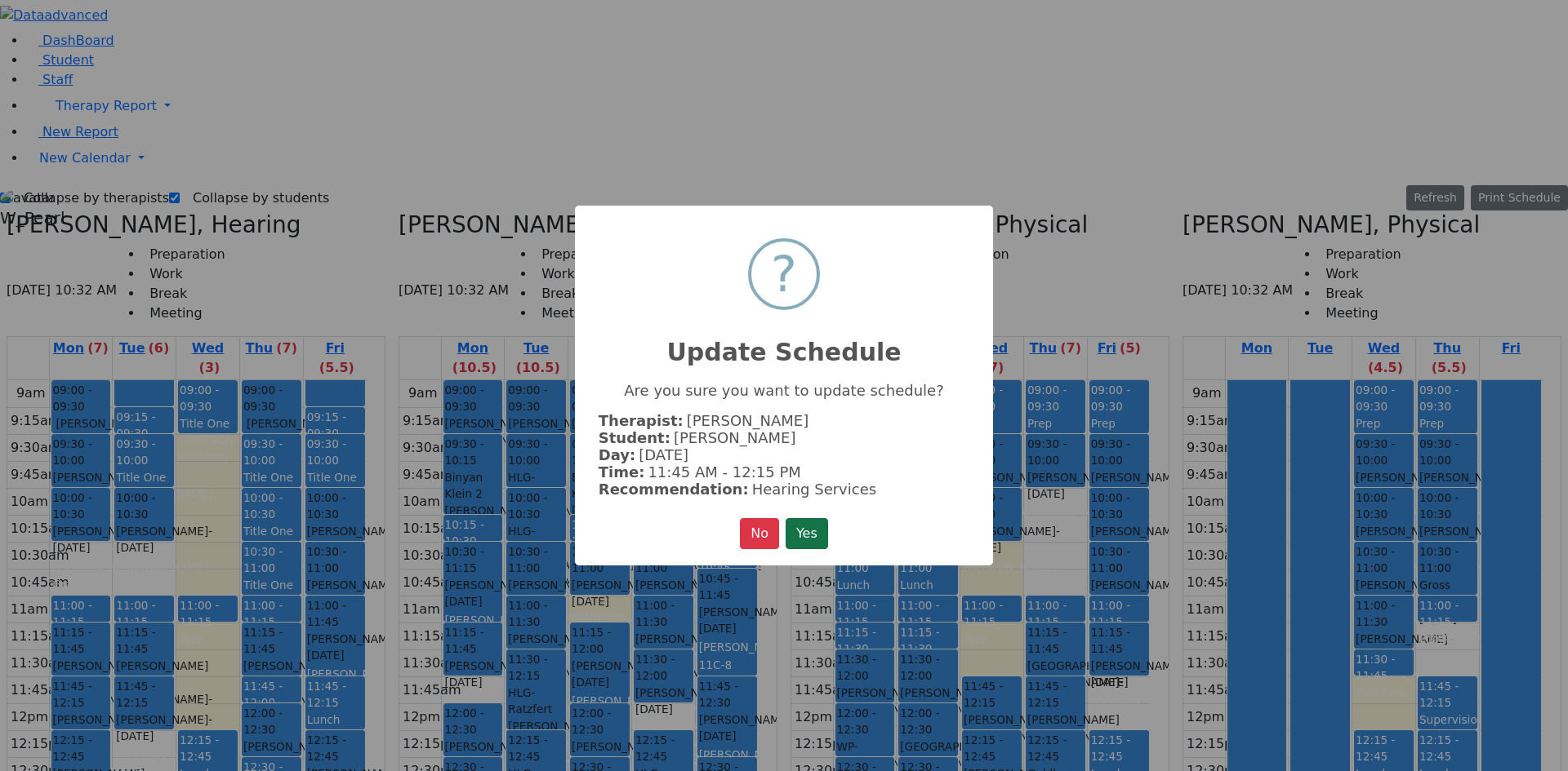
click at [800, 535] on button "Yes" at bounding box center [807, 534] width 42 height 31
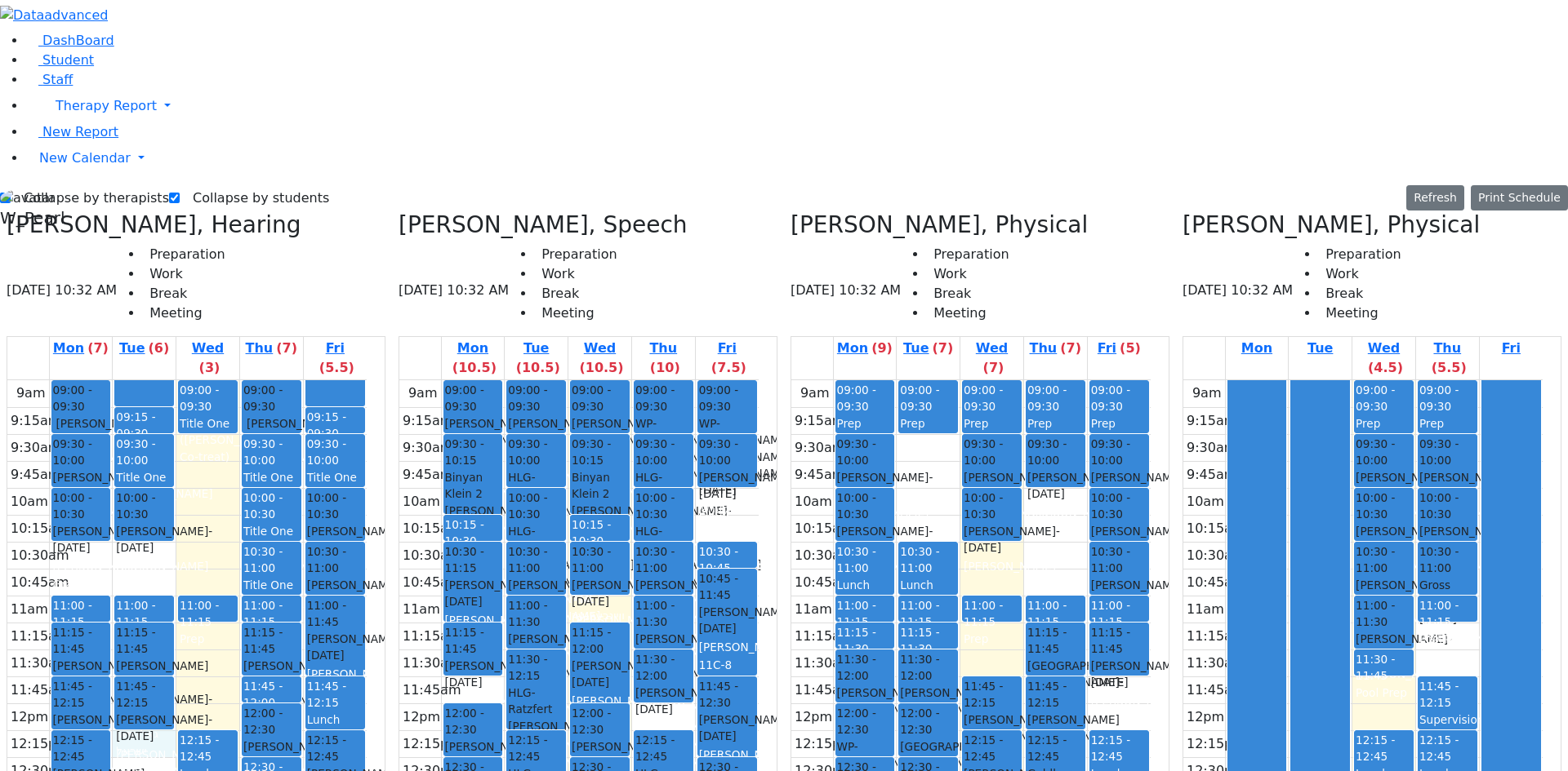
click at [219, 456] on div "9am 9:15am 9:30am 9:45am 10am 10:15am 10:30am 10:45am 11am 11:15am 11:30am 11:4…" at bounding box center [187, 717] width 359 height 674
drag, startPoint x: 194, startPoint y: 649, endPoint x: 198, endPoint y: 468, distance: 181.0
click at [176, 468] on div "09:15 - 09:30 Prep 09:30 - 10:00 Title One ([PERSON_NAME] Co-treat) 10:00 - 10:…" at bounding box center [144, 717] width 63 height 674
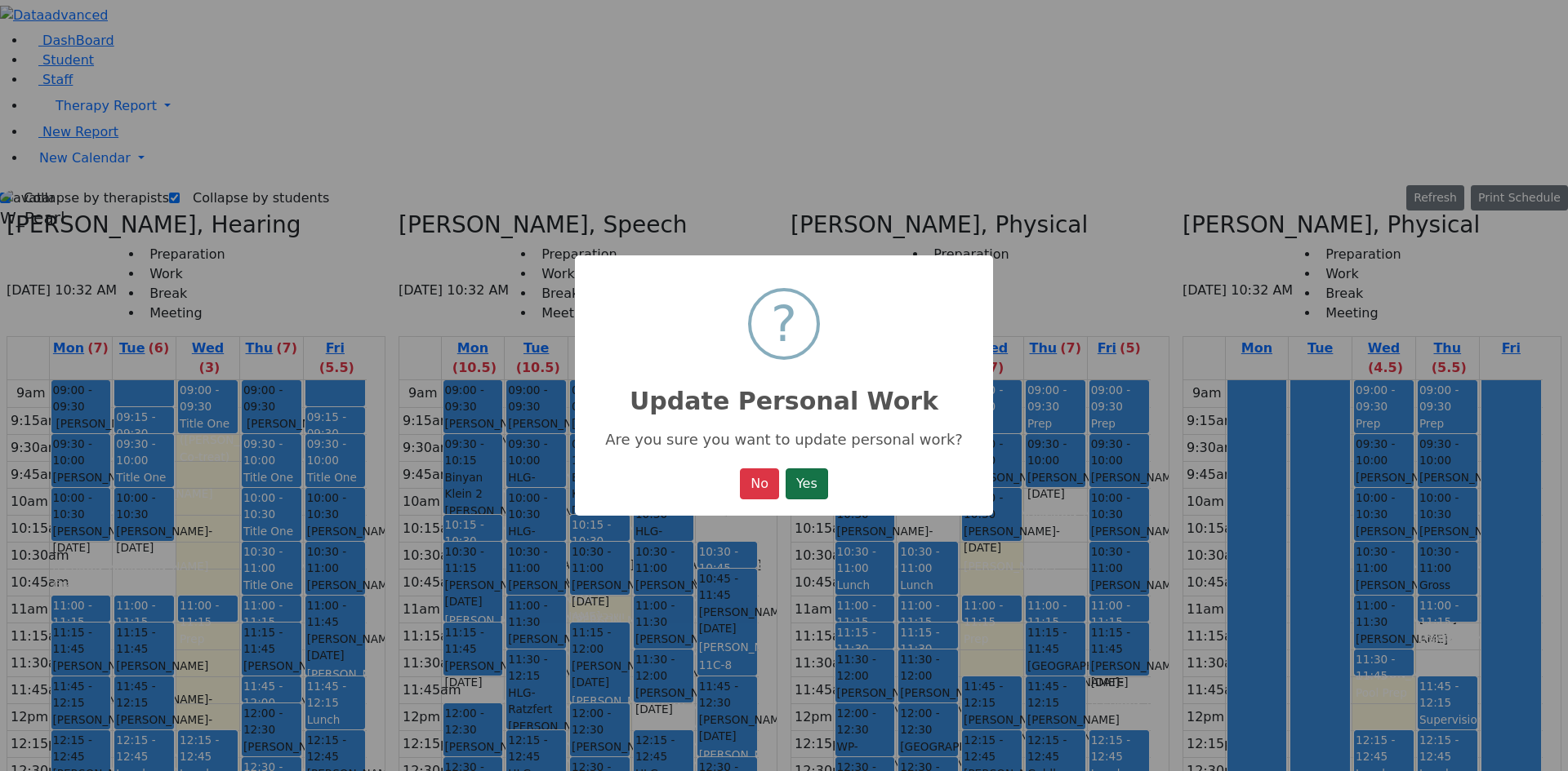
click at [808, 494] on button "Yes" at bounding box center [807, 484] width 42 height 31
